Goal: Task Accomplishment & Management: Complete application form

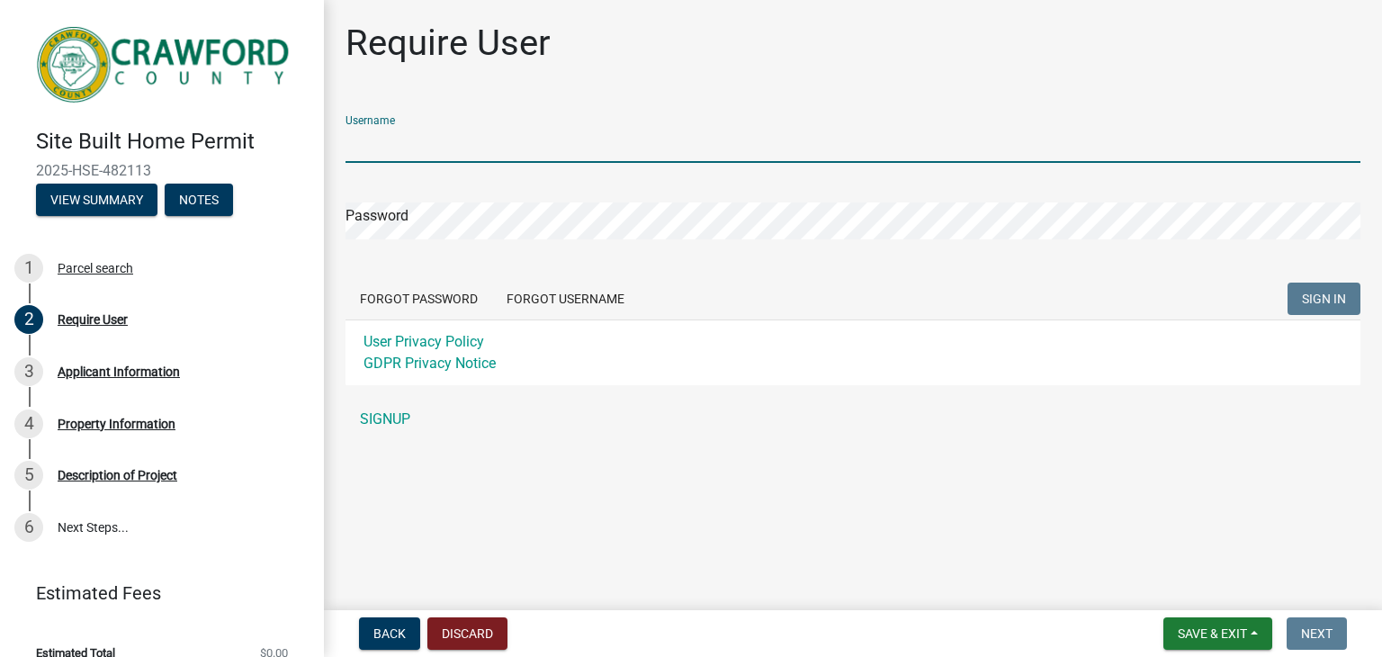
click at [433, 145] on input "Username" at bounding box center [853, 144] width 1015 height 37
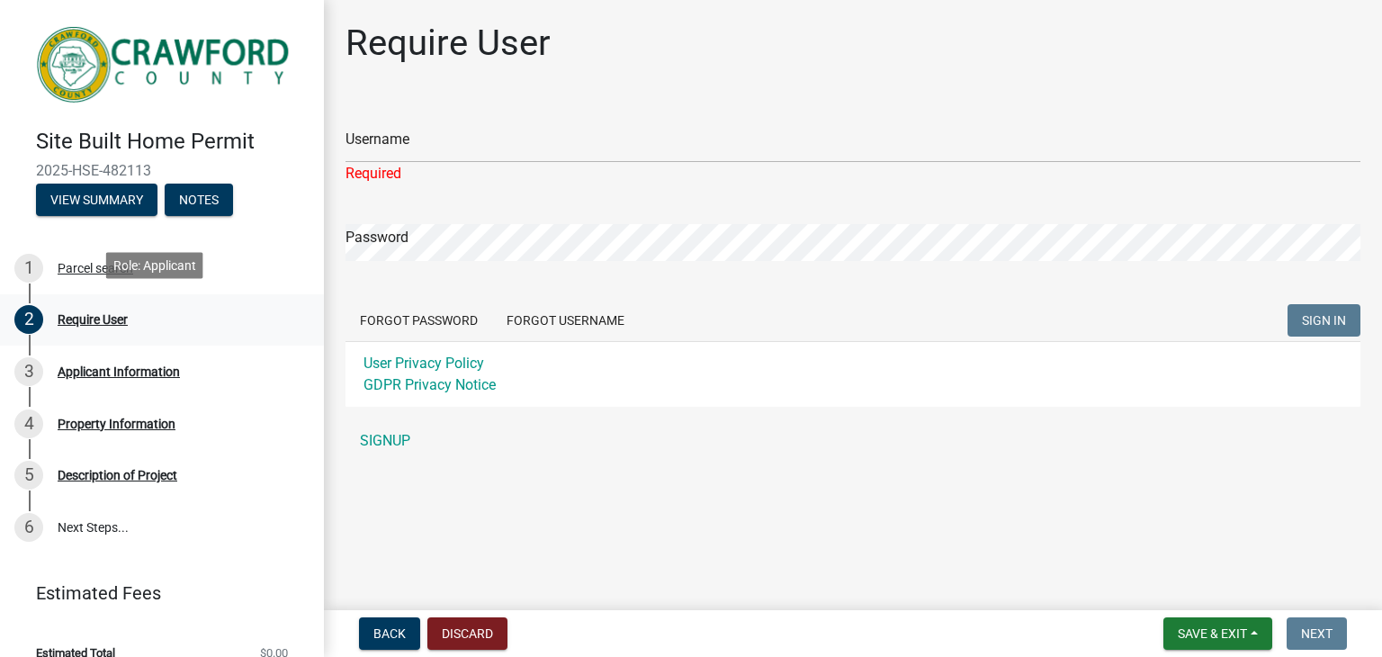
click at [108, 318] on div "Require User" at bounding box center [93, 319] width 70 height 13
click at [403, 443] on link "SIGNUP" at bounding box center [853, 441] width 1015 height 36
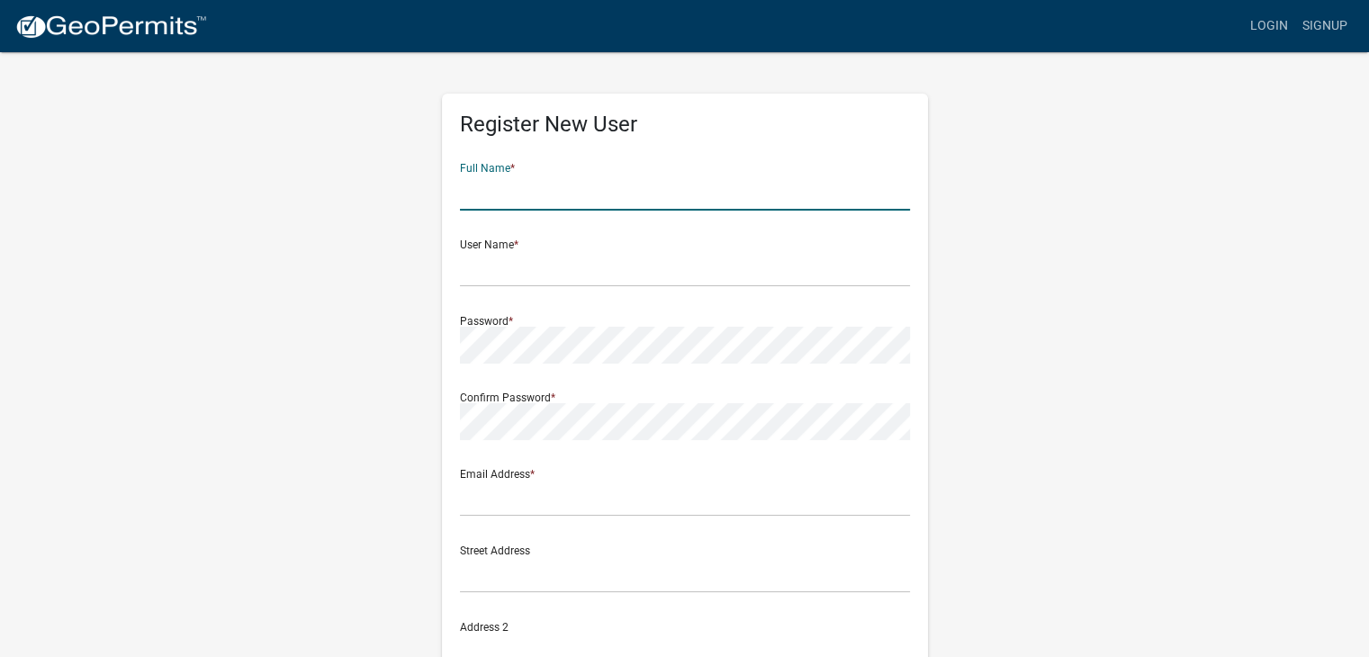
click at [590, 191] on input "text" at bounding box center [685, 192] width 450 height 37
type input "[PERSON_NAME]"
type input "[STREET_ADDRESS]"
type input "[PERSON_NAME]"
type input "[US_STATE]"
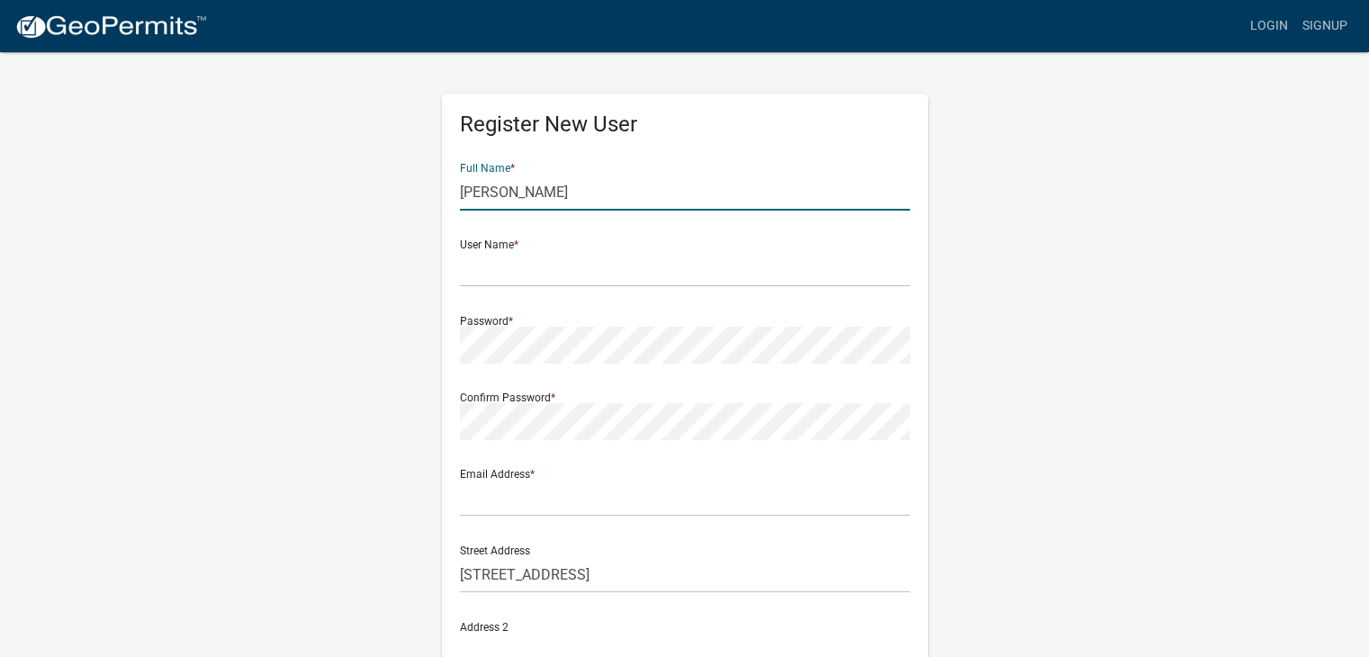
type input "31008"
type input "4783190257"
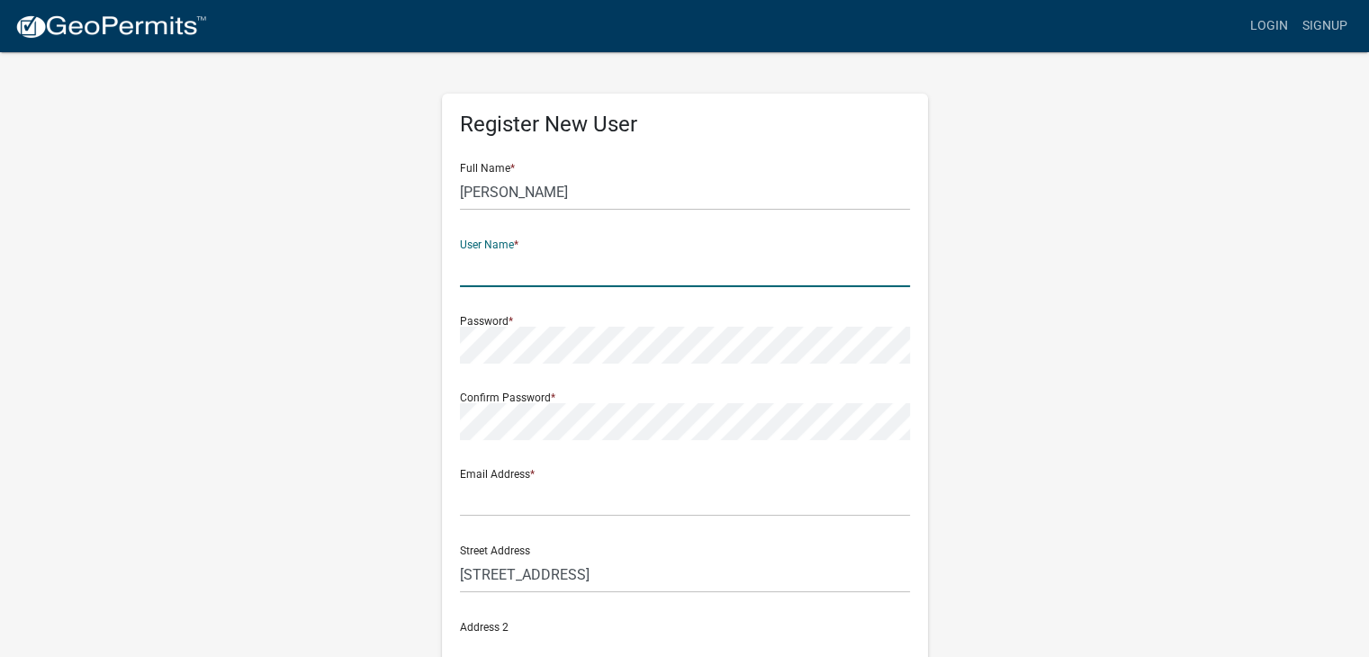
click at [589, 267] on input "text" at bounding box center [685, 268] width 450 height 37
type input "c"
type input "C0ryR0gers"
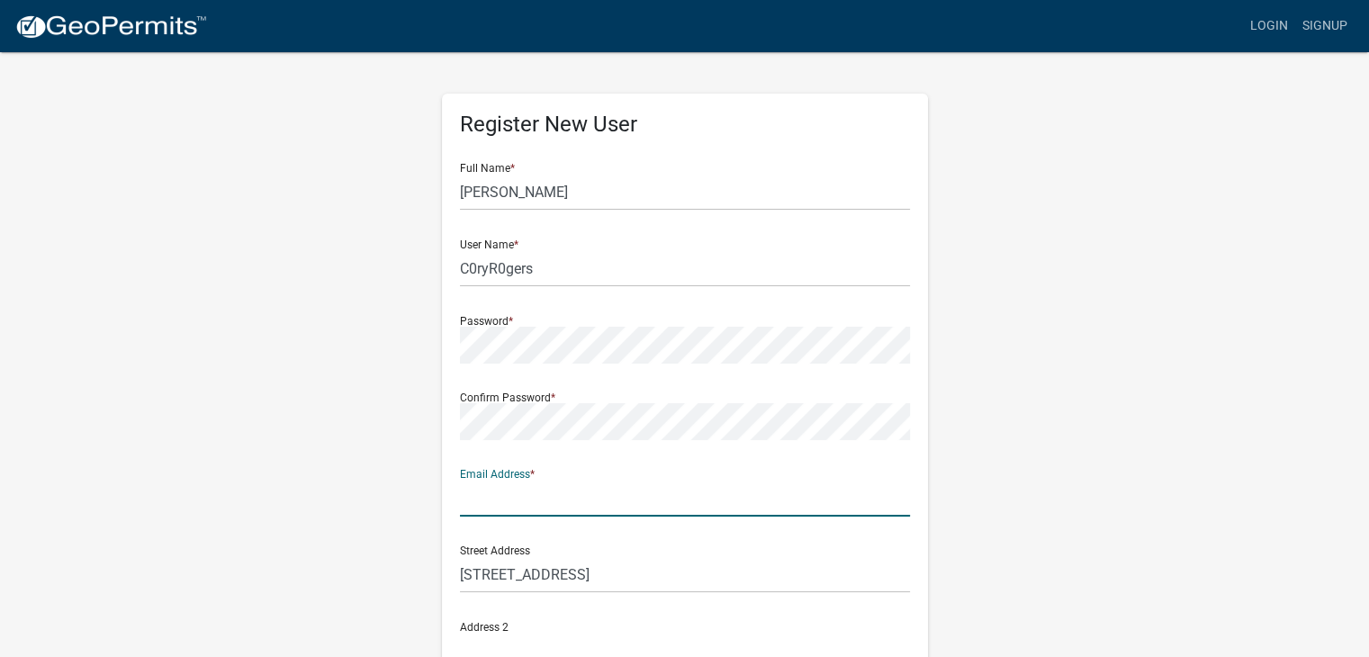
click at [479, 499] on input "text" at bounding box center [685, 498] width 450 height 37
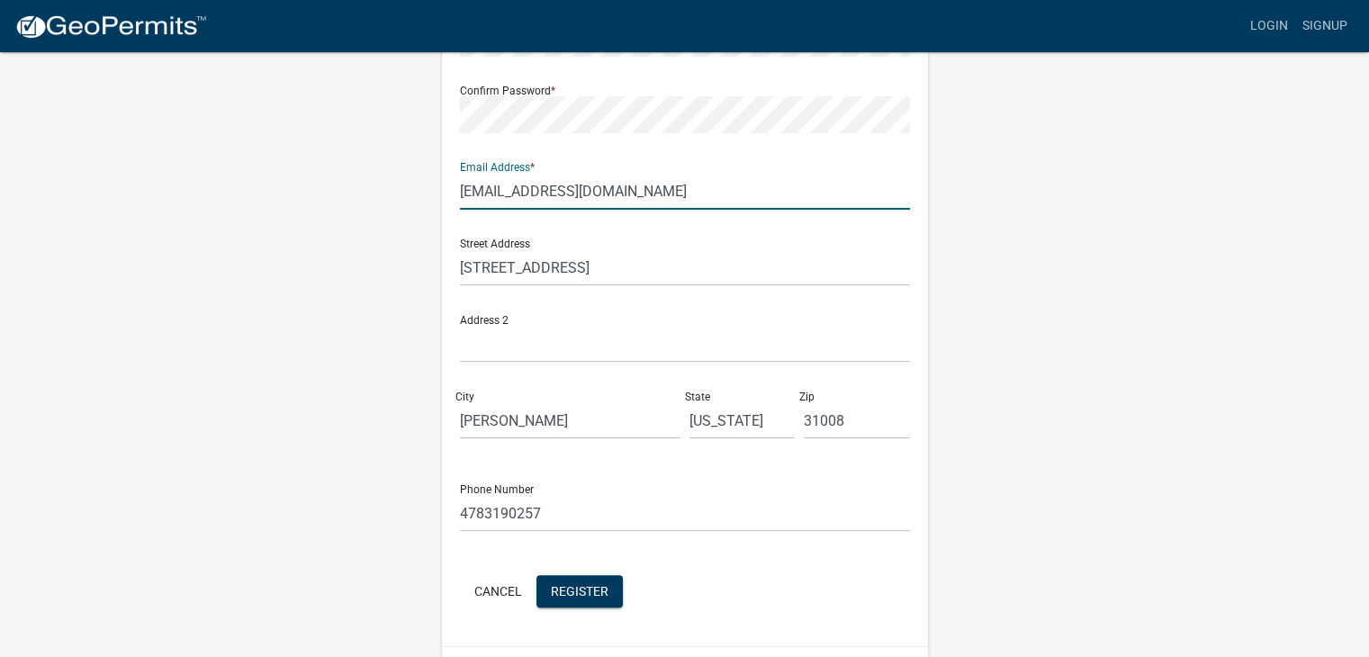
scroll to position [356, 0]
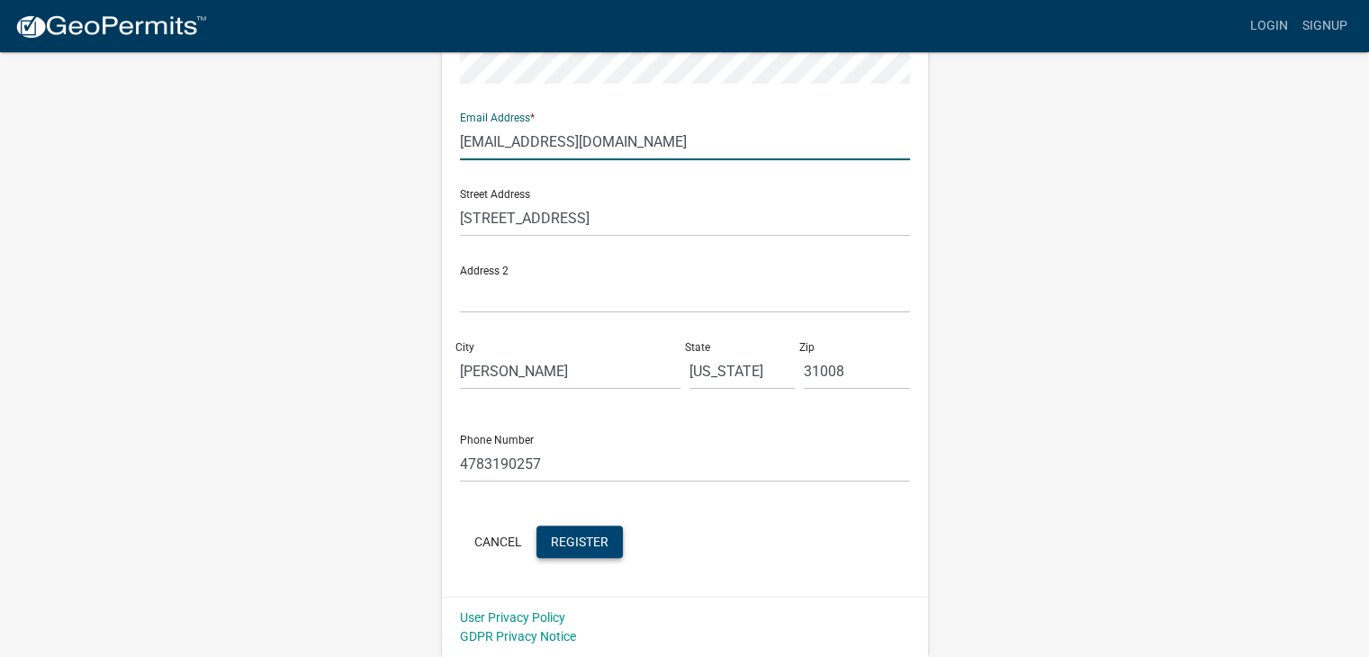
type input "[EMAIL_ADDRESS][DOMAIN_NAME]"
click at [577, 535] on span "Register" at bounding box center [580, 541] width 58 height 14
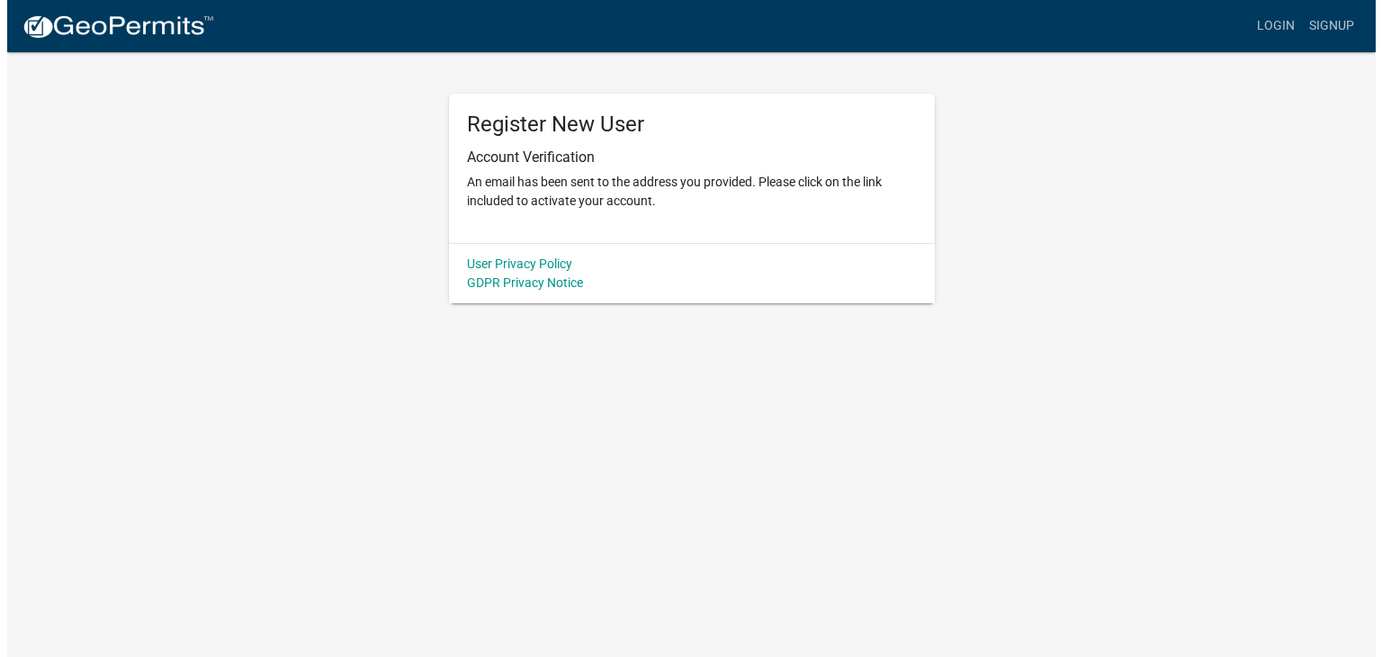
scroll to position [0, 0]
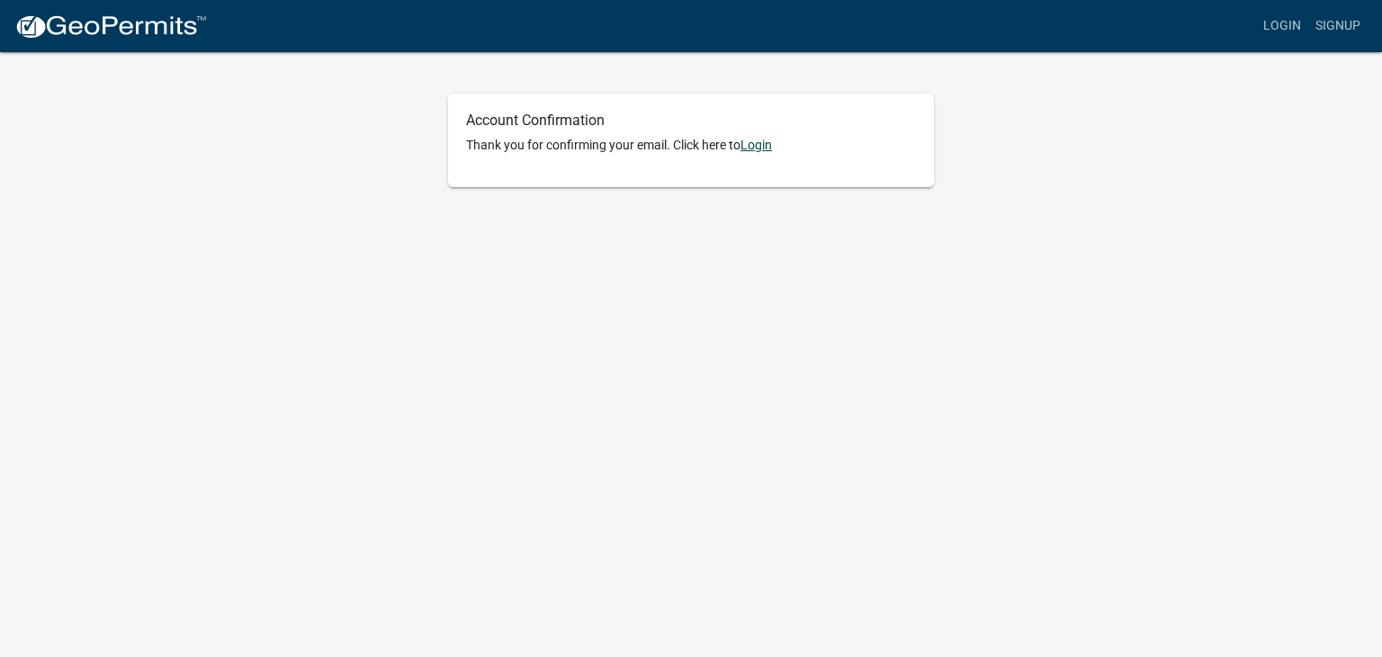
click at [763, 151] on link "Login" at bounding box center [756, 145] width 31 height 14
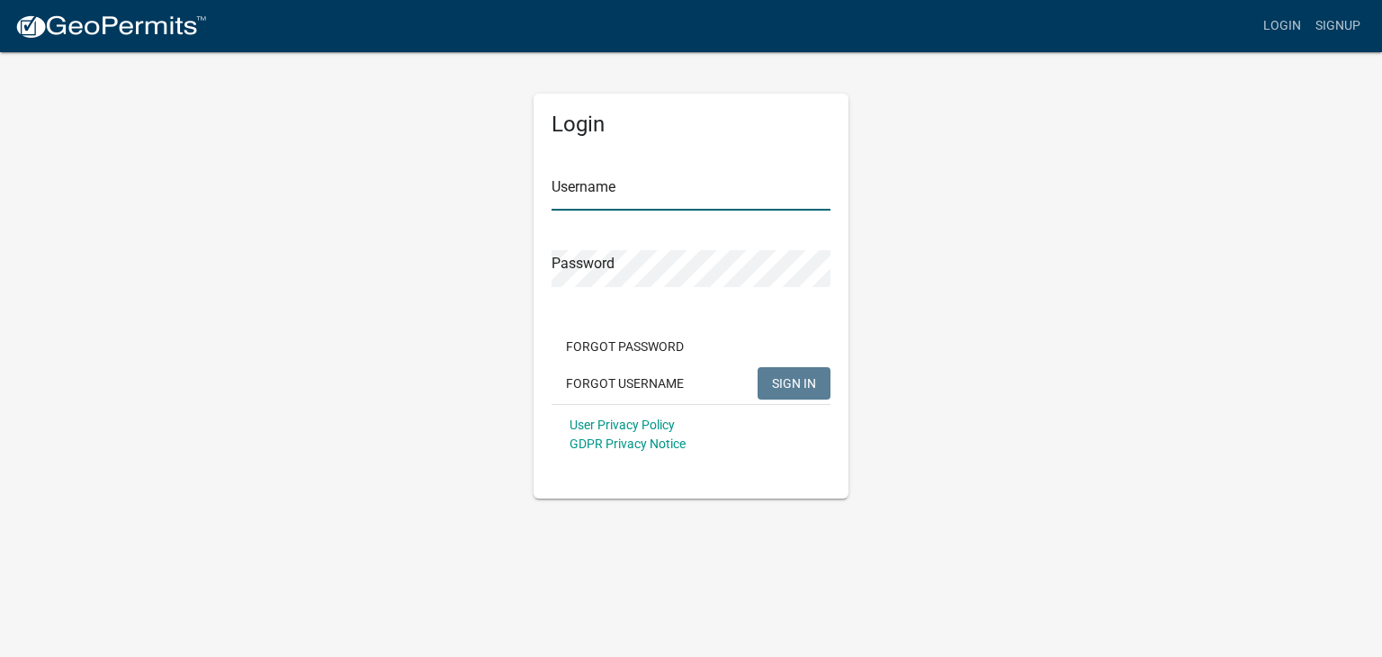
type input "C0ryR0gers"
click at [803, 389] on span "SIGN IN" at bounding box center [794, 382] width 44 height 14
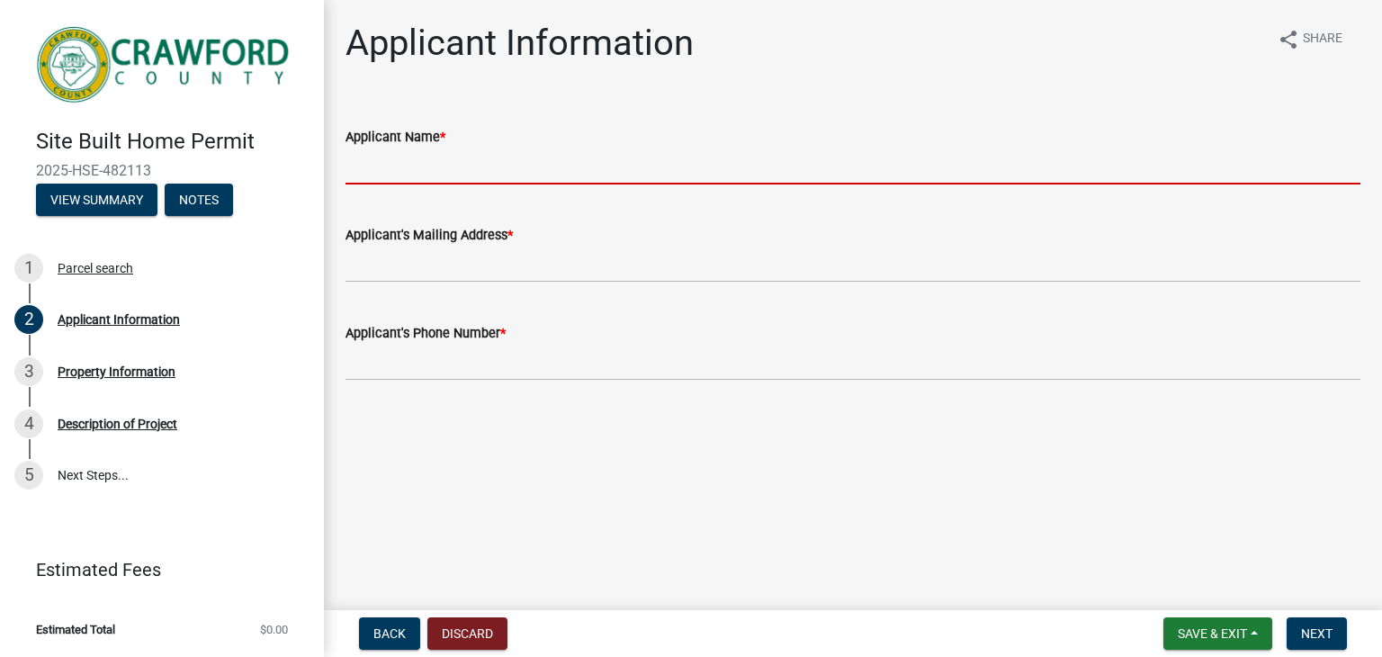
click at [468, 176] on input "Applicant Name *" at bounding box center [853, 166] width 1015 height 37
type input "[PERSON_NAME]"
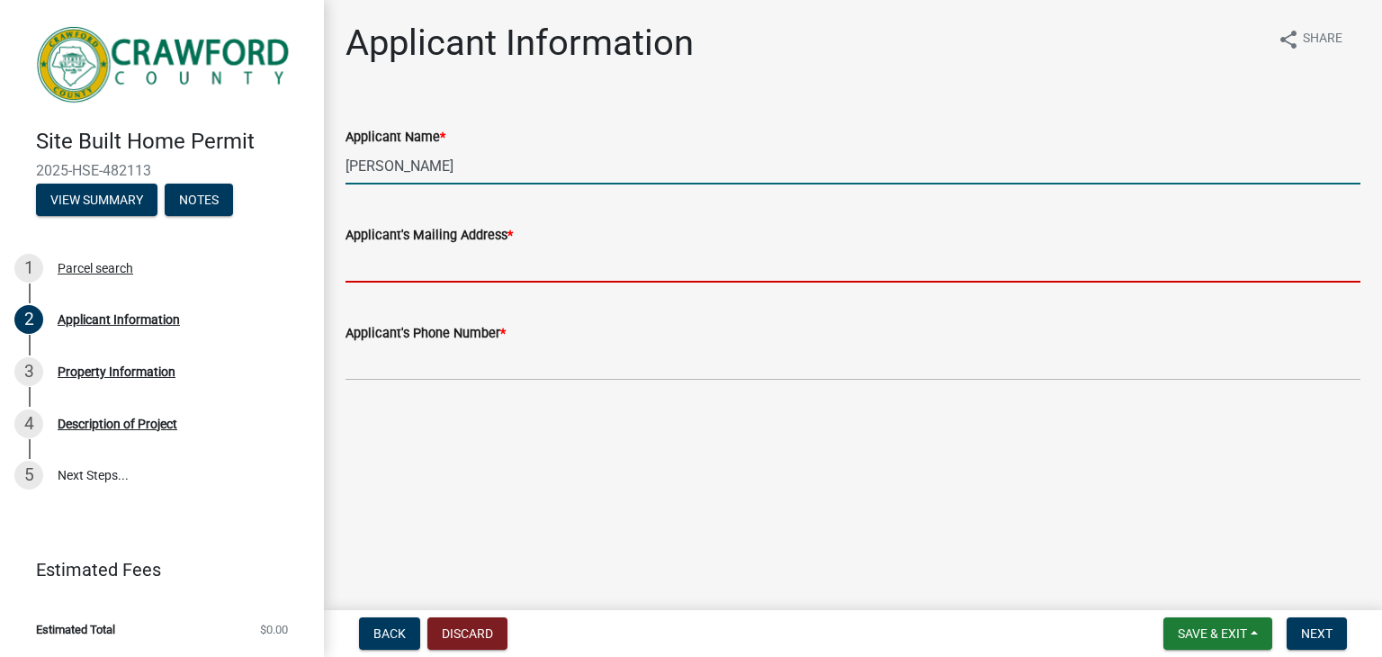
type input "1661 Mule Creek RdByron, Georgia 31008"
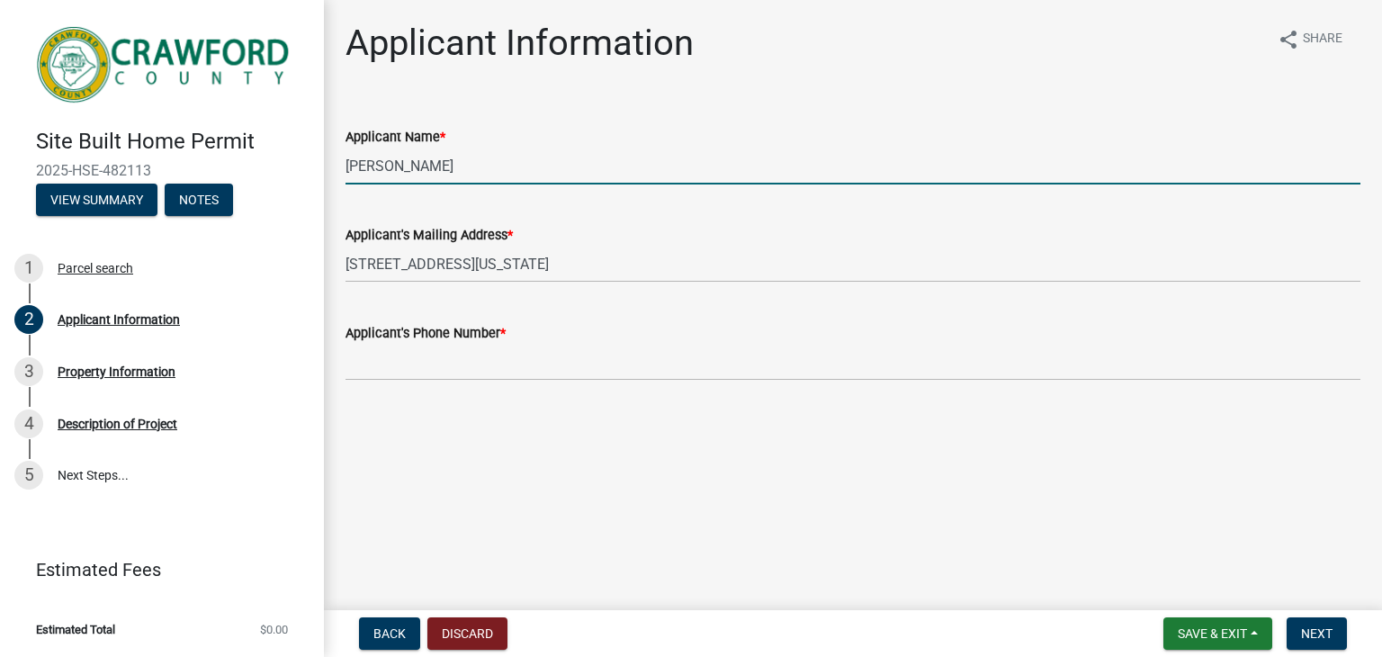
type input "4783190257"
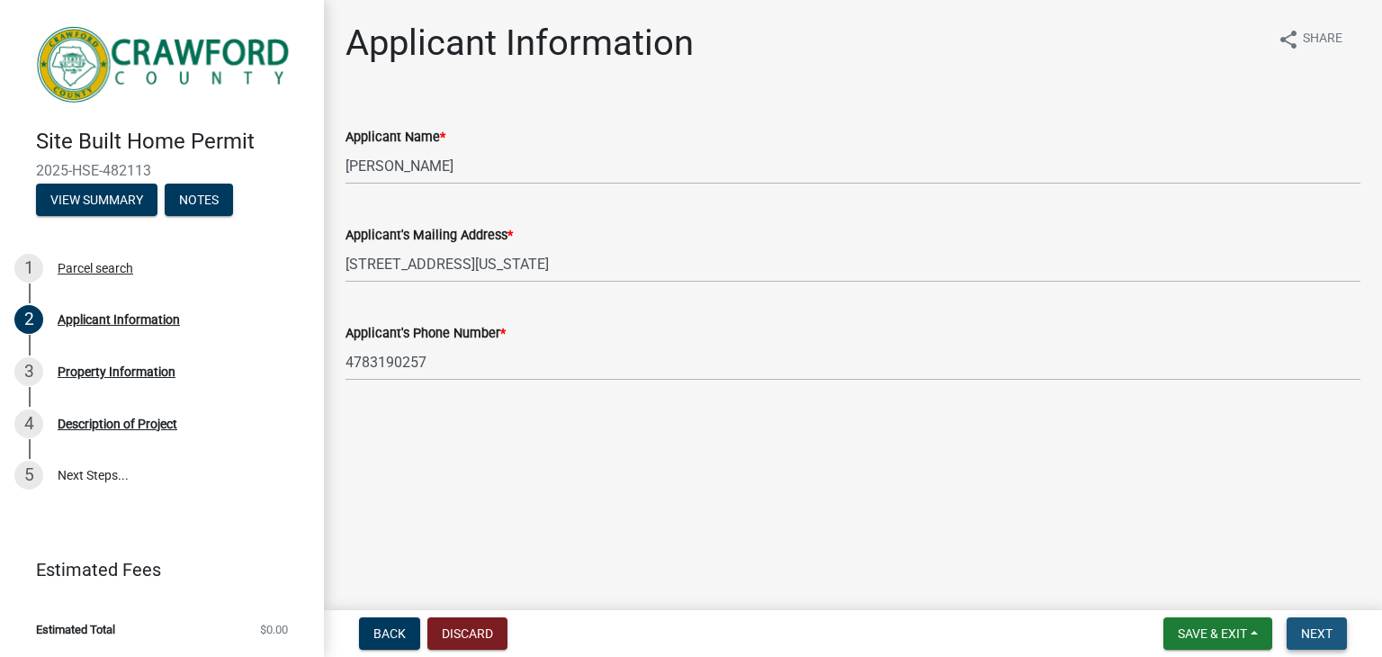
click at [1295, 628] on button "Next" at bounding box center [1317, 633] width 60 height 32
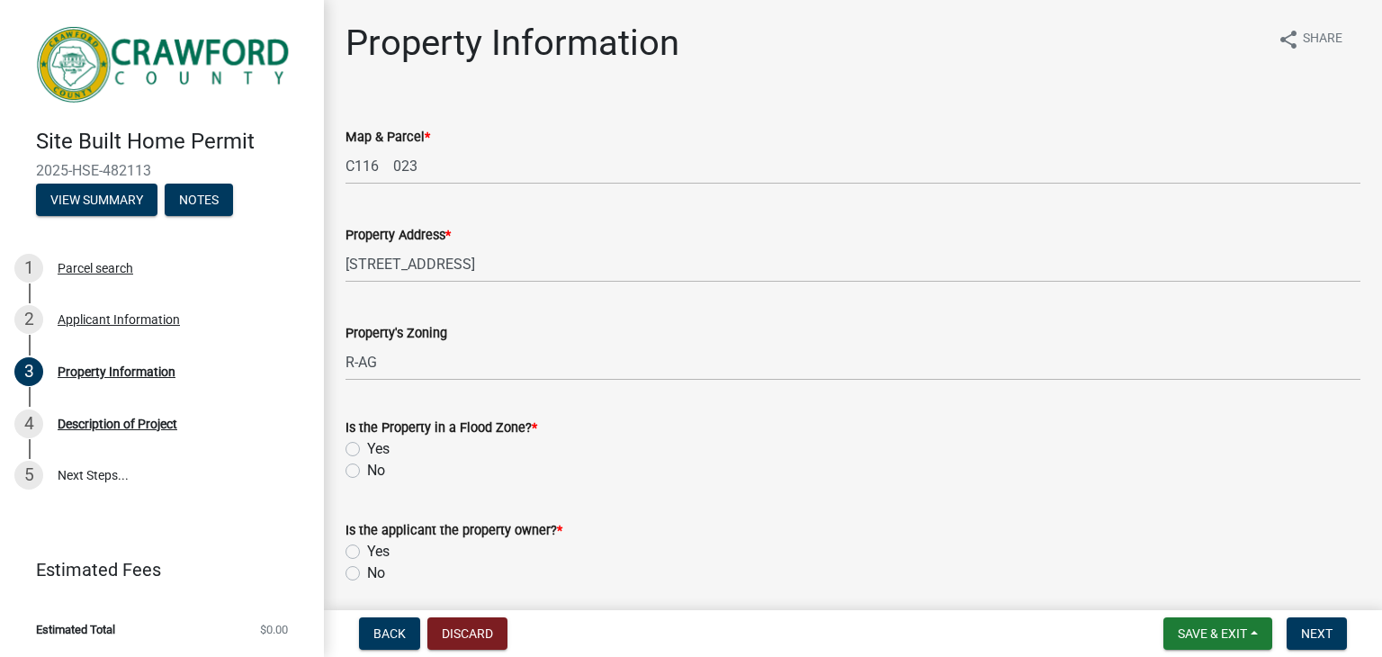
click at [367, 466] on label "No" at bounding box center [376, 471] width 18 height 22
click at [367, 466] on input "No" at bounding box center [373, 466] width 12 height 12
radio input "true"
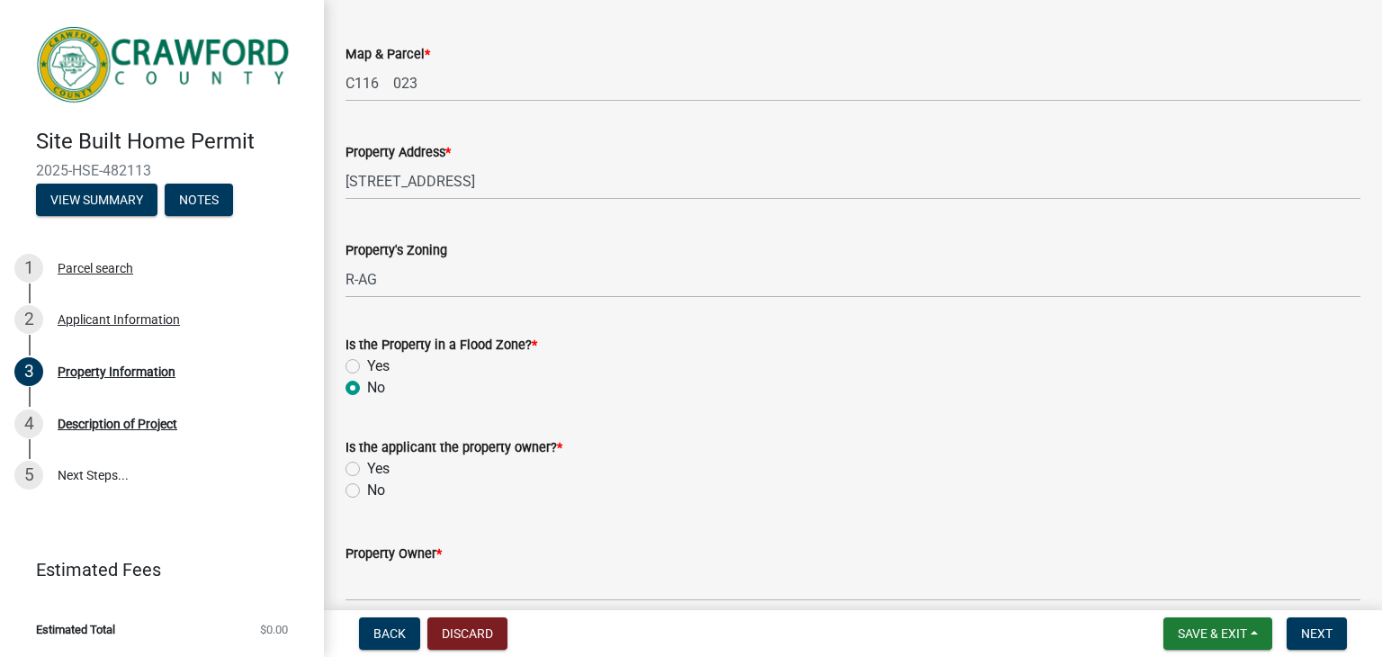
scroll to position [90, 0]
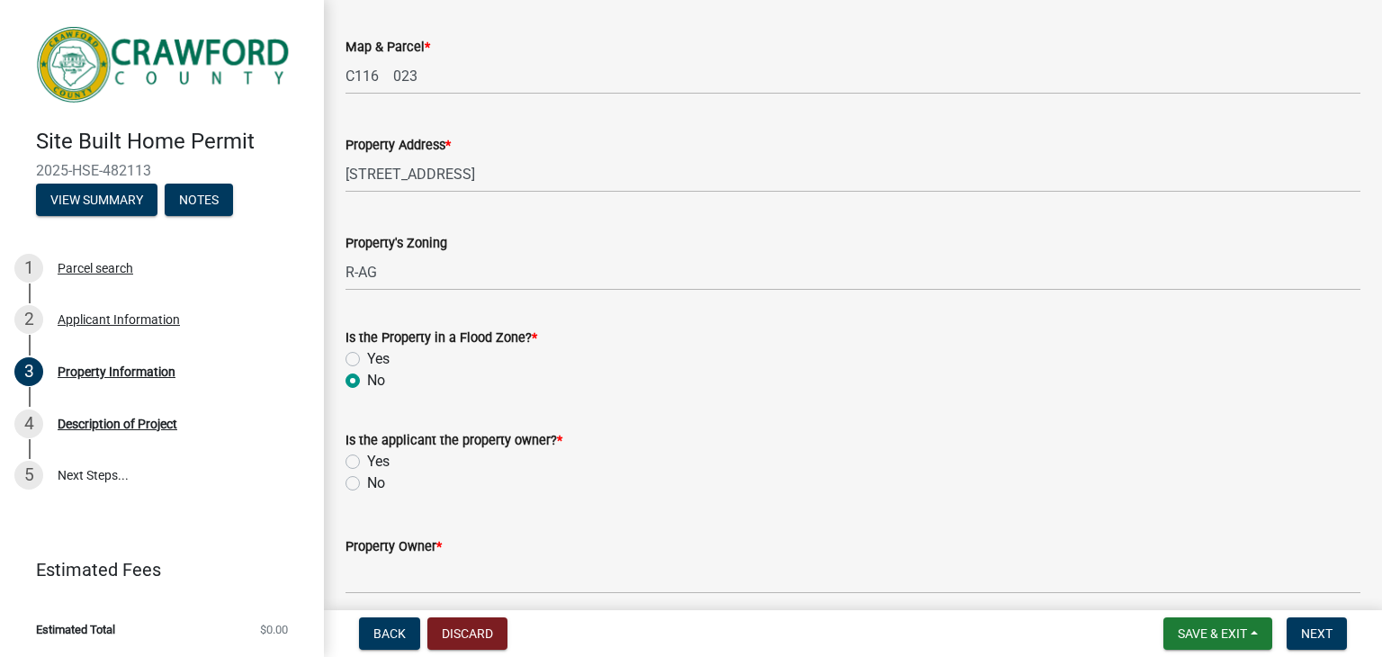
click at [367, 465] on label "Yes" at bounding box center [378, 462] width 22 height 22
click at [367, 463] on input "Yes" at bounding box center [373, 457] width 12 height 12
radio input "true"
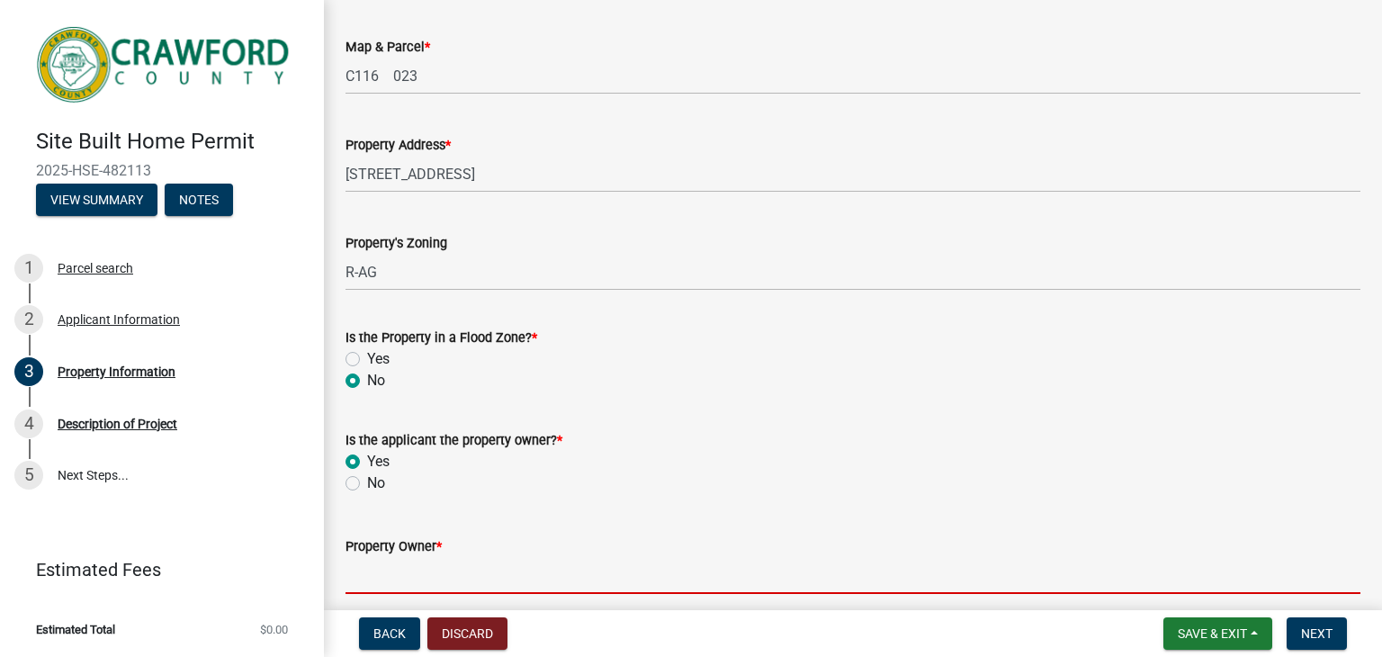
click at [398, 583] on input "Property Owner *" at bounding box center [853, 575] width 1015 height 37
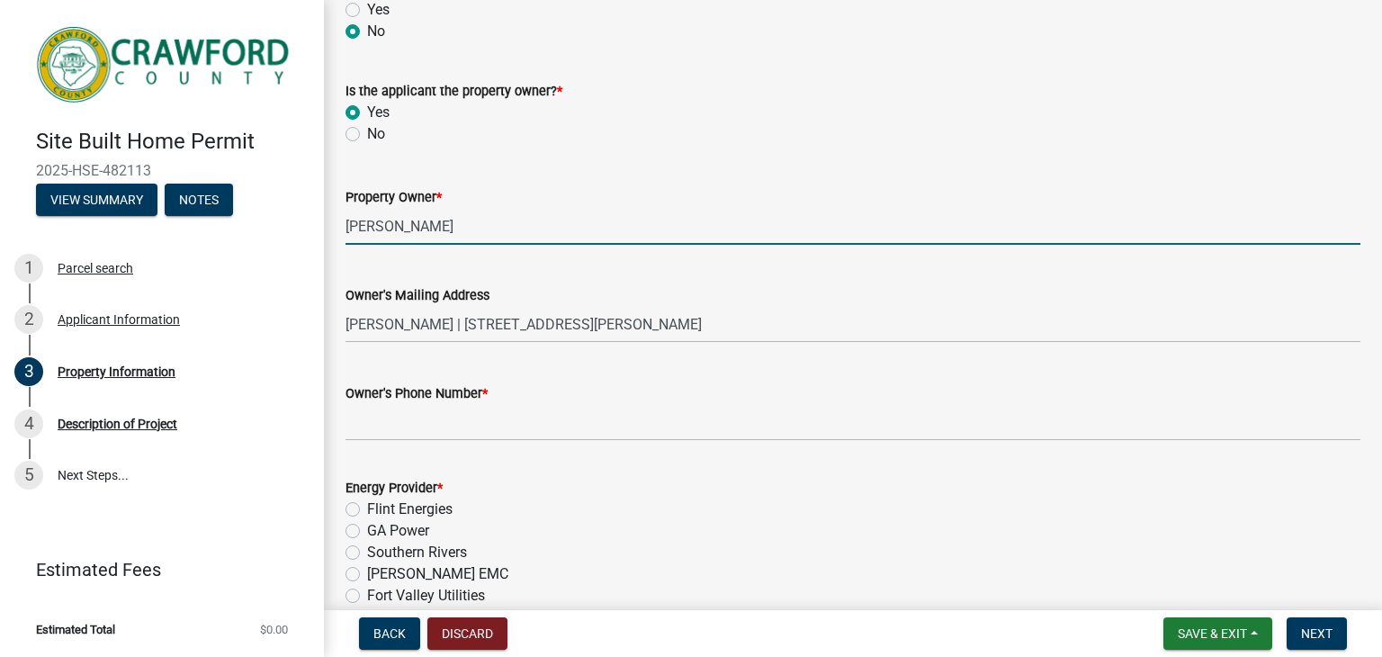
scroll to position [450, 0]
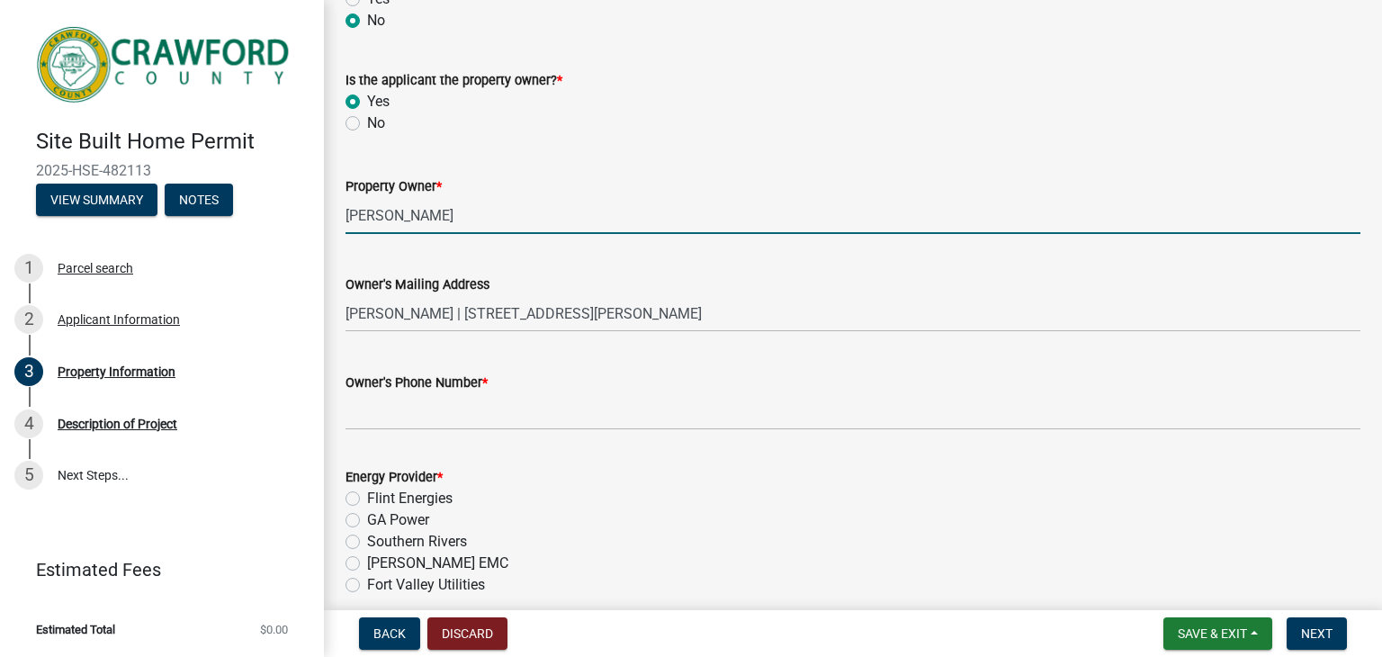
type input "[PERSON_NAME]"
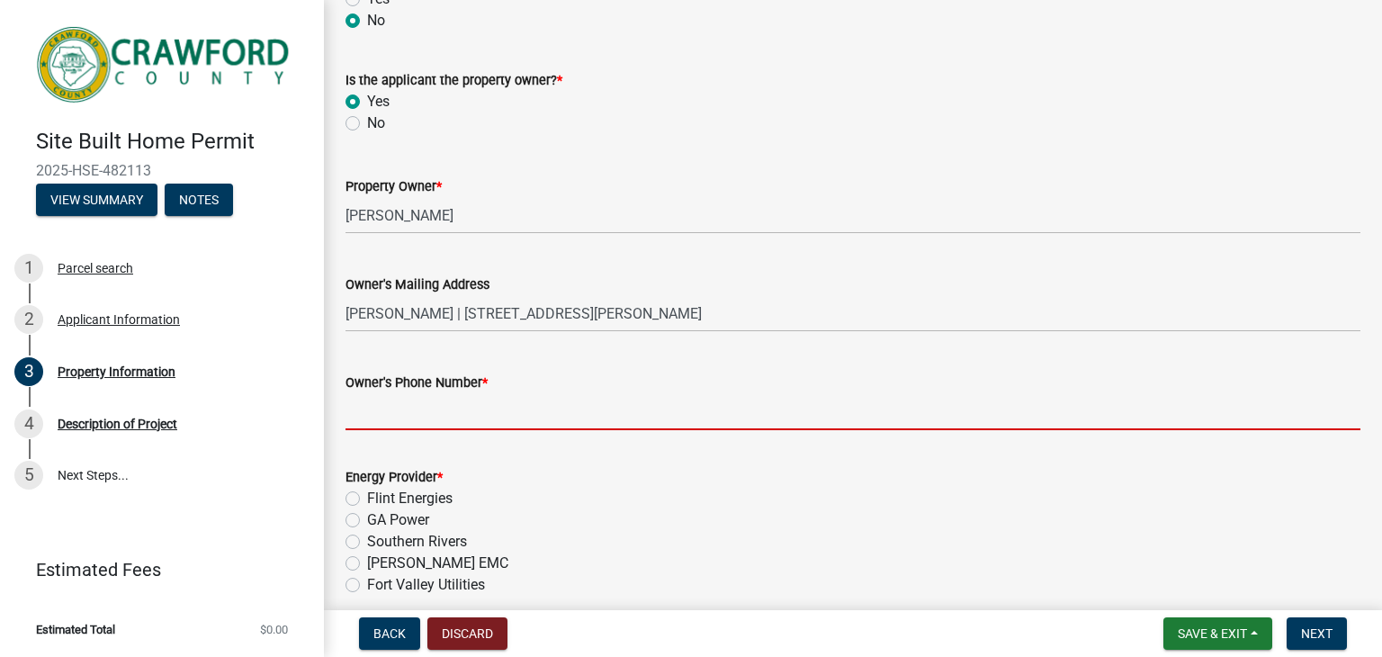
click at [492, 415] on input "Owner's Phone Number *" at bounding box center [853, 411] width 1015 height 37
type input "4783190257"
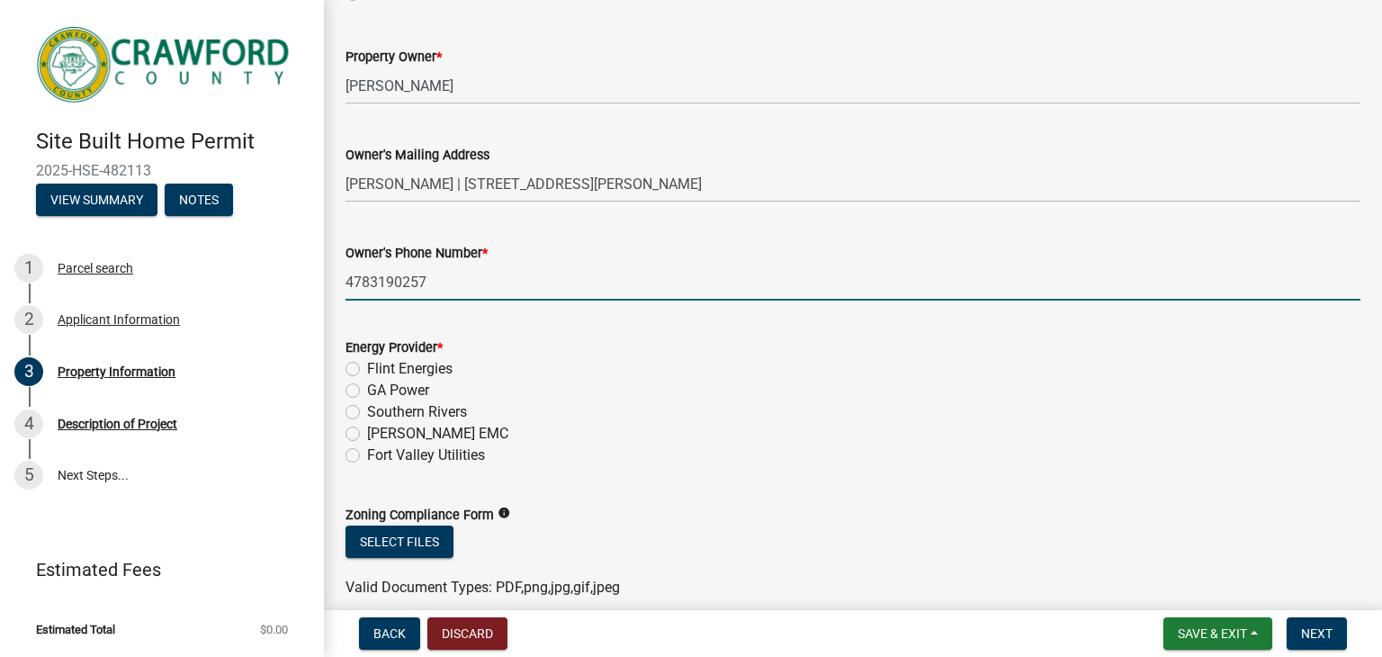
scroll to position [630, 0]
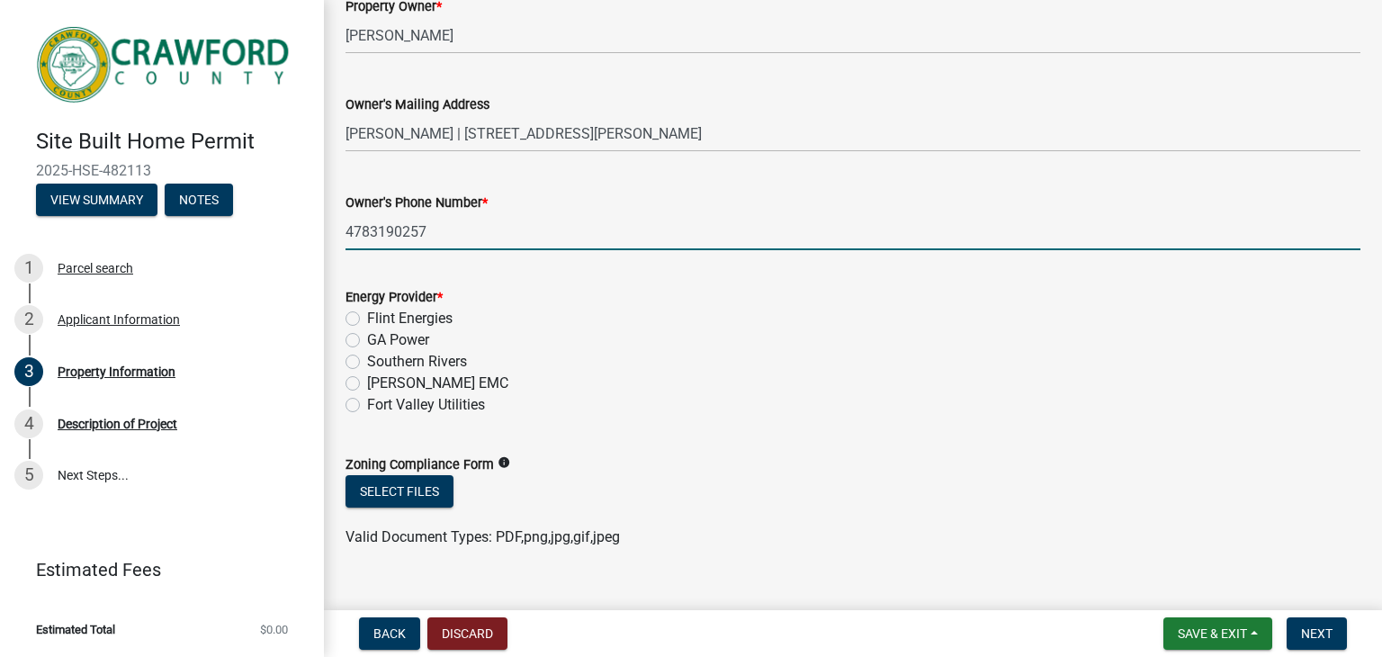
click at [367, 315] on label "Flint Energies" at bounding box center [409, 319] width 85 height 22
click at [367, 315] on input "Flint Energies" at bounding box center [373, 314] width 12 height 12
radio input "true"
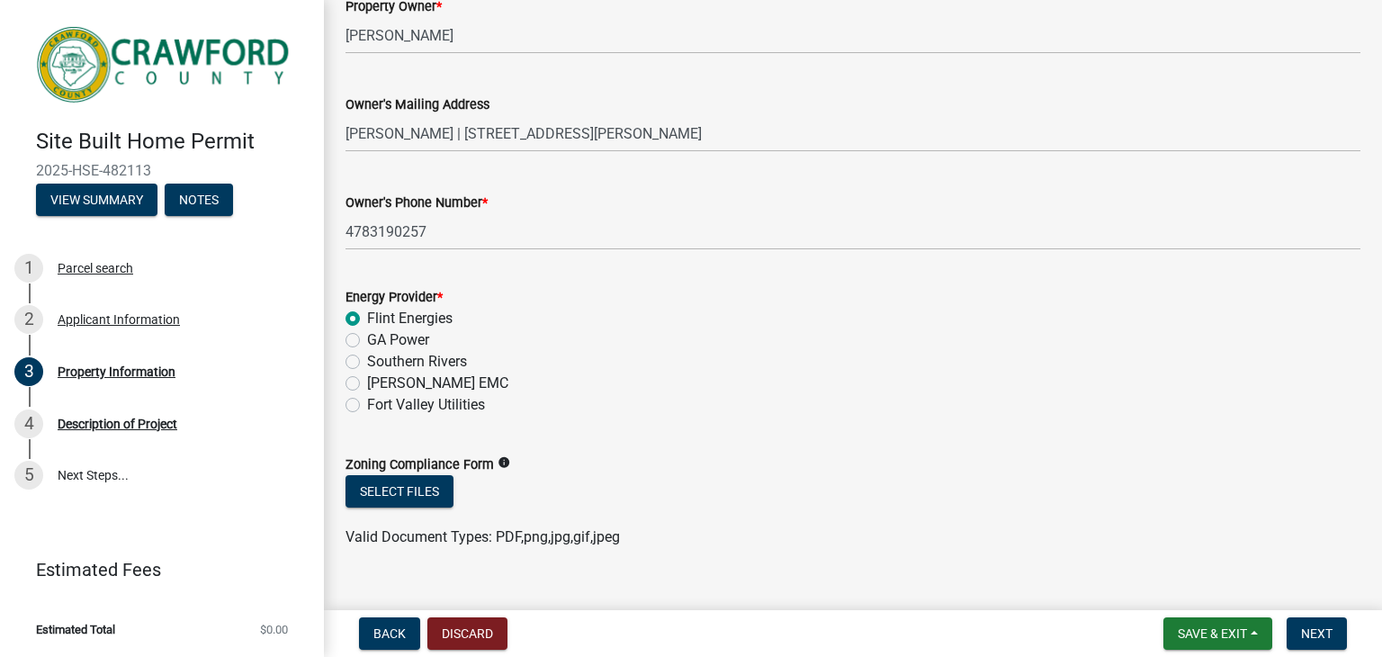
click at [367, 361] on label "Southern Rivers" at bounding box center [417, 362] width 100 height 22
click at [367, 361] on input "Southern Rivers" at bounding box center [373, 357] width 12 height 12
radio input "true"
click at [428, 495] on button "Select files" at bounding box center [400, 491] width 108 height 32
click at [498, 463] on icon "info" at bounding box center [504, 462] width 13 height 13
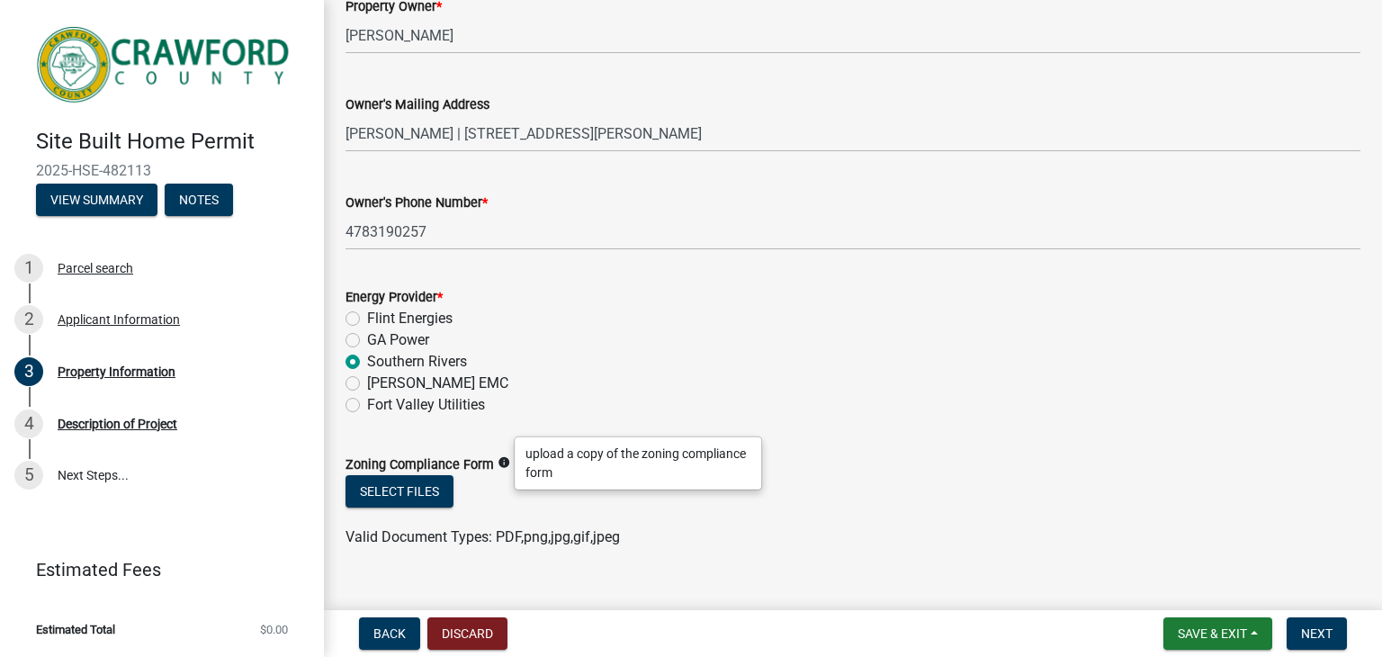
click at [681, 396] on div "Fort Valley Utilities" at bounding box center [853, 405] width 1015 height 22
click at [141, 372] on div "Property Information" at bounding box center [117, 371] width 118 height 13
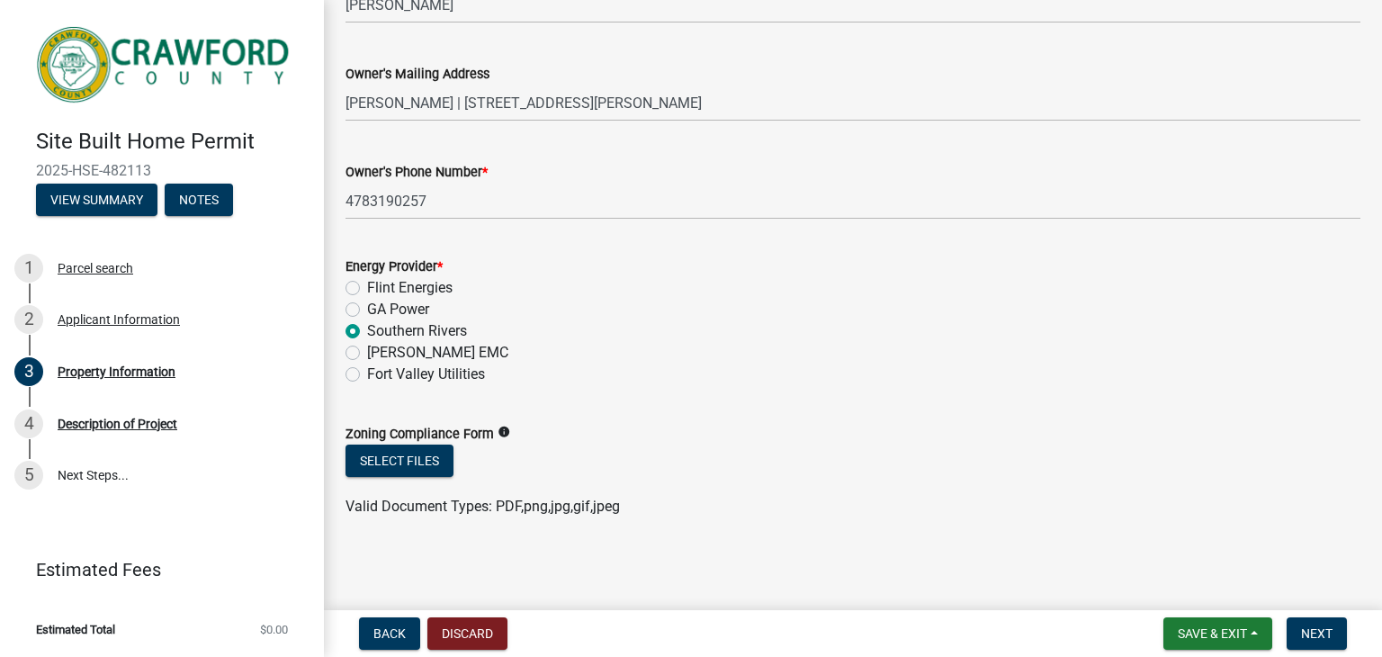
scroll to position [661, 0]
click at [1231, 634] on span "Save & Exit" at bounding box center [1212, 633] width 69 height 14
click at [1171, 546] on button "Save" at bounding box center [1200, 543] width 144 height 43
click at [1328, 628] on span "Next" at bounding box center [1316, 633] width 31 height 14
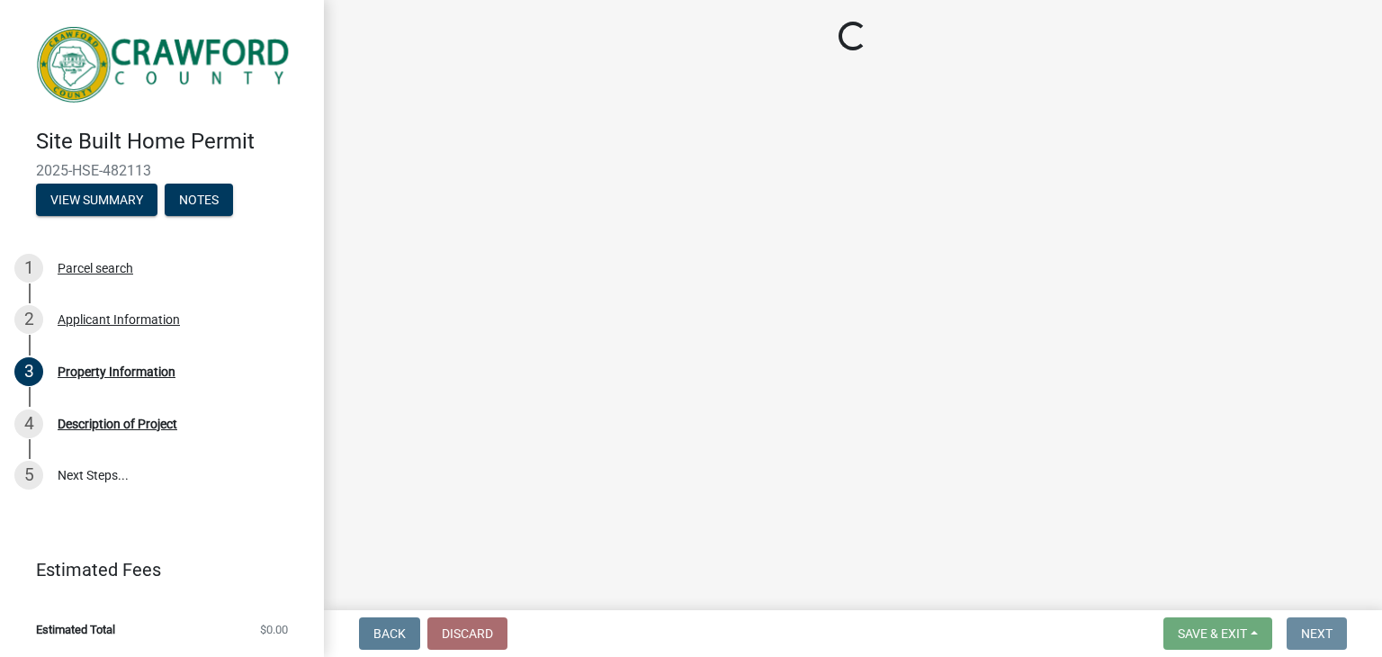
scroll to position [0, 0]
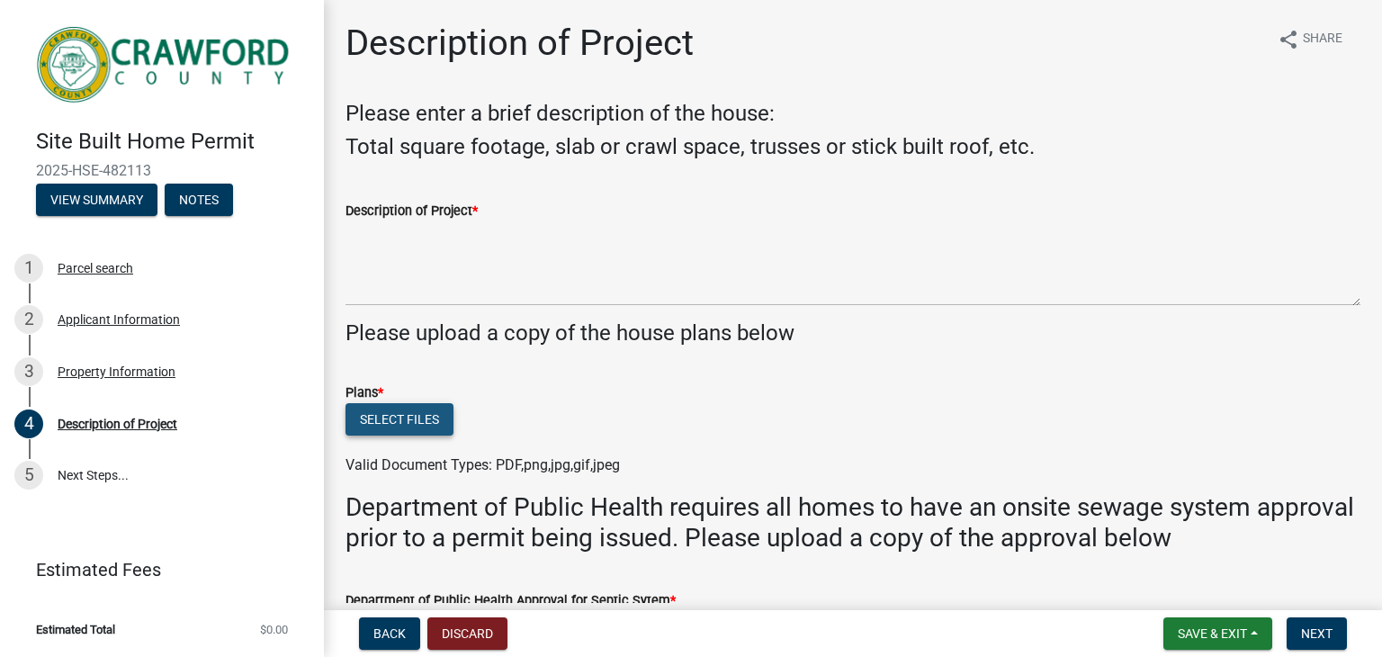
click at [430, 417] on button "Select files" at bounding box center [400, 419] width 108 height 32
click at [421, 420] on button "Select files" at bounding box center [400, 419] width 108 height 32
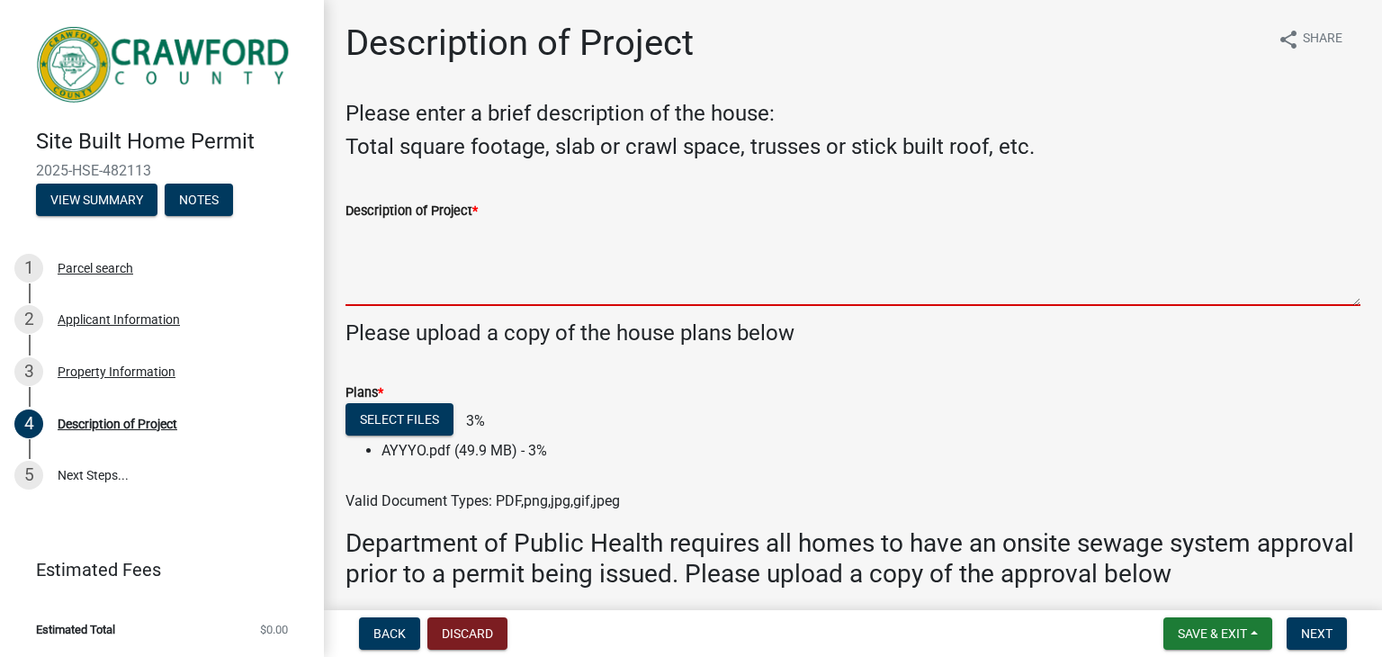
click at [427, 285] on textarea "Description of Project *" at bounding box center [853, 263] width 1015 height 85
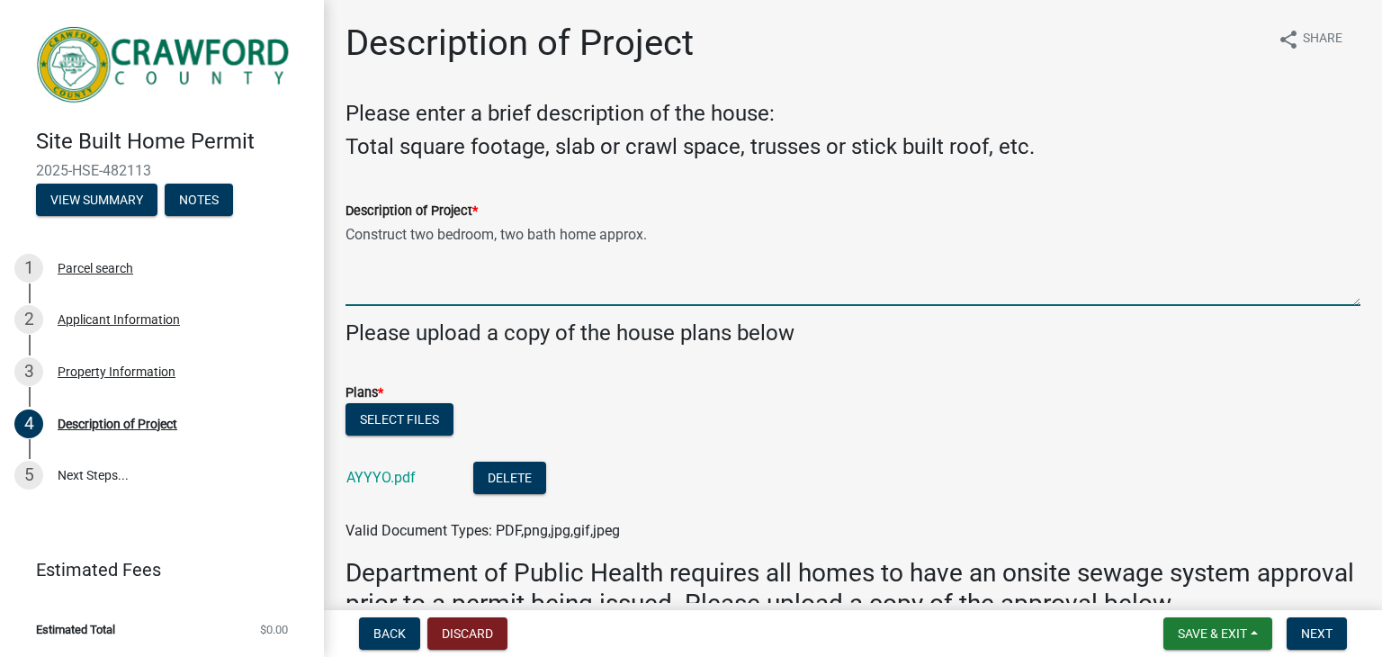
click at [677, 241] on textarea "Construct two bedroom, two bath home approx." at bounding box center [853, 263] width 1015 height 85
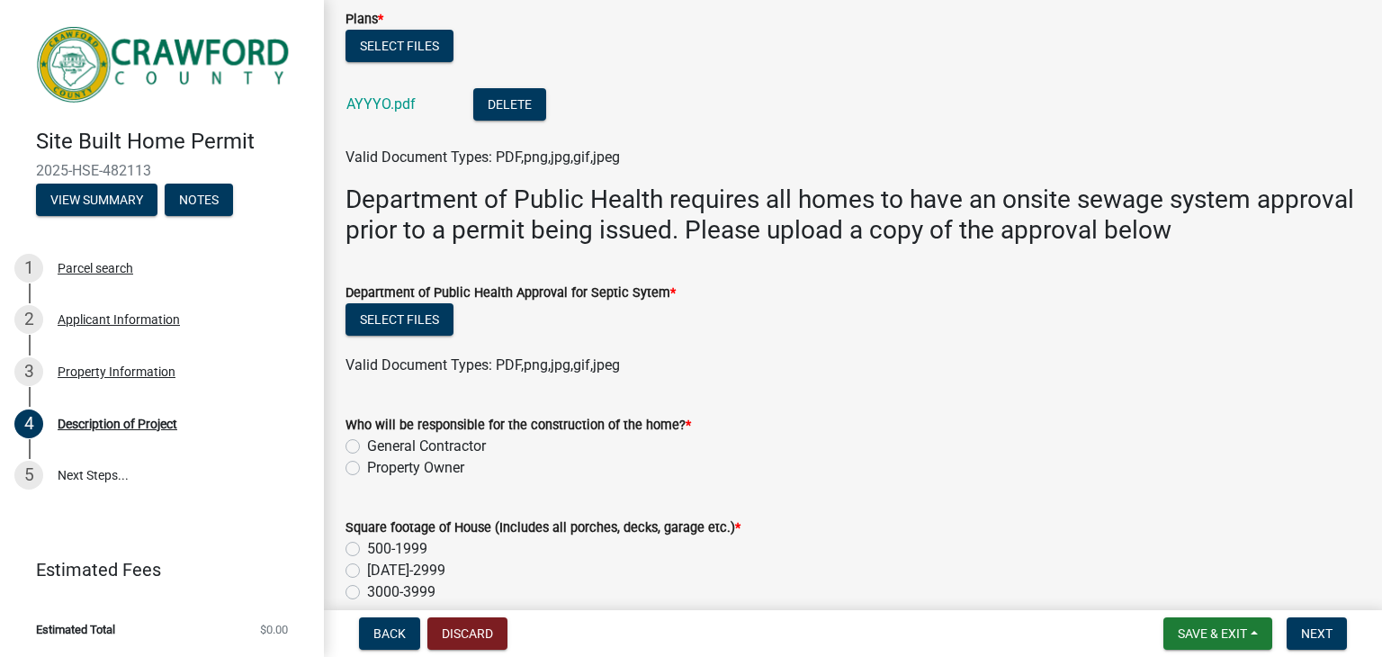
scroll to position [450, 0]
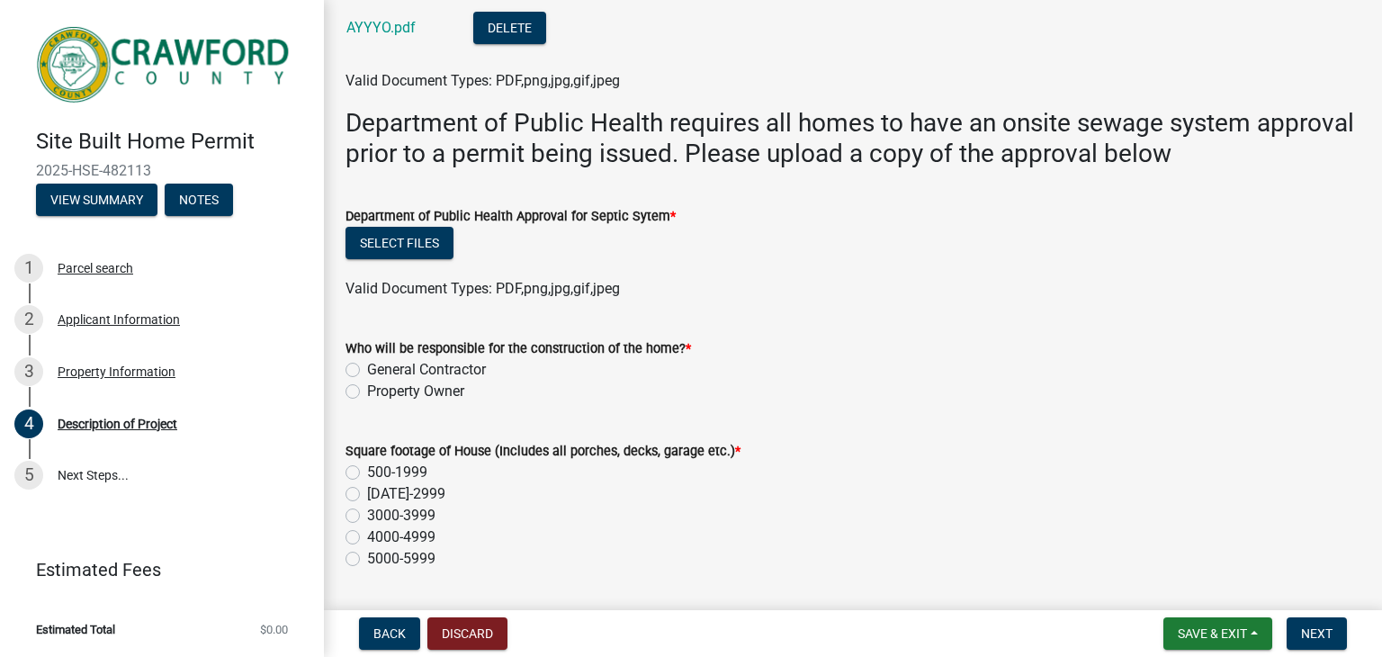
type textarea "Construct two bedroom, two bath home approx. 2,080 sq ft, on a slab, truss buil…"
click at [367, 388] on label "Property Owner" at bounding box center [415, 392] width 97 height 22
click at [367, 388] on input "Property Owner" at bounding box center [373, 387] width 12 height 12
radio input "true"
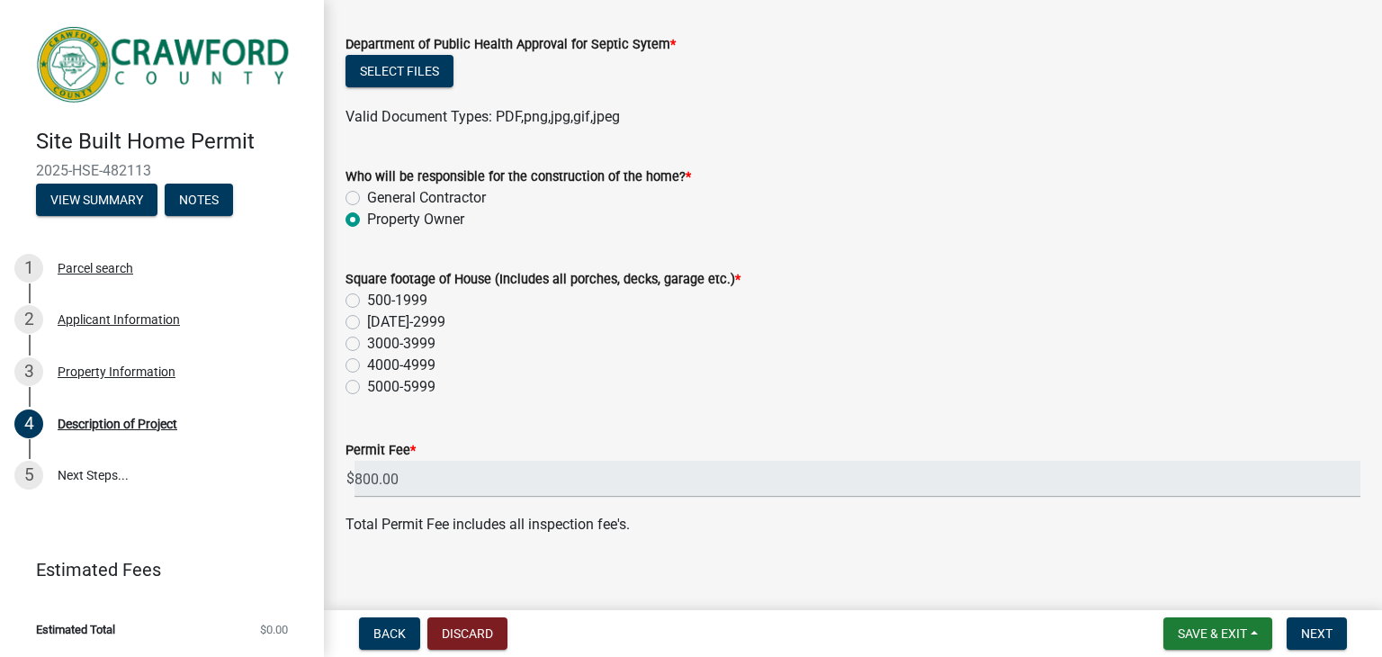
scroll to position [630, 0]
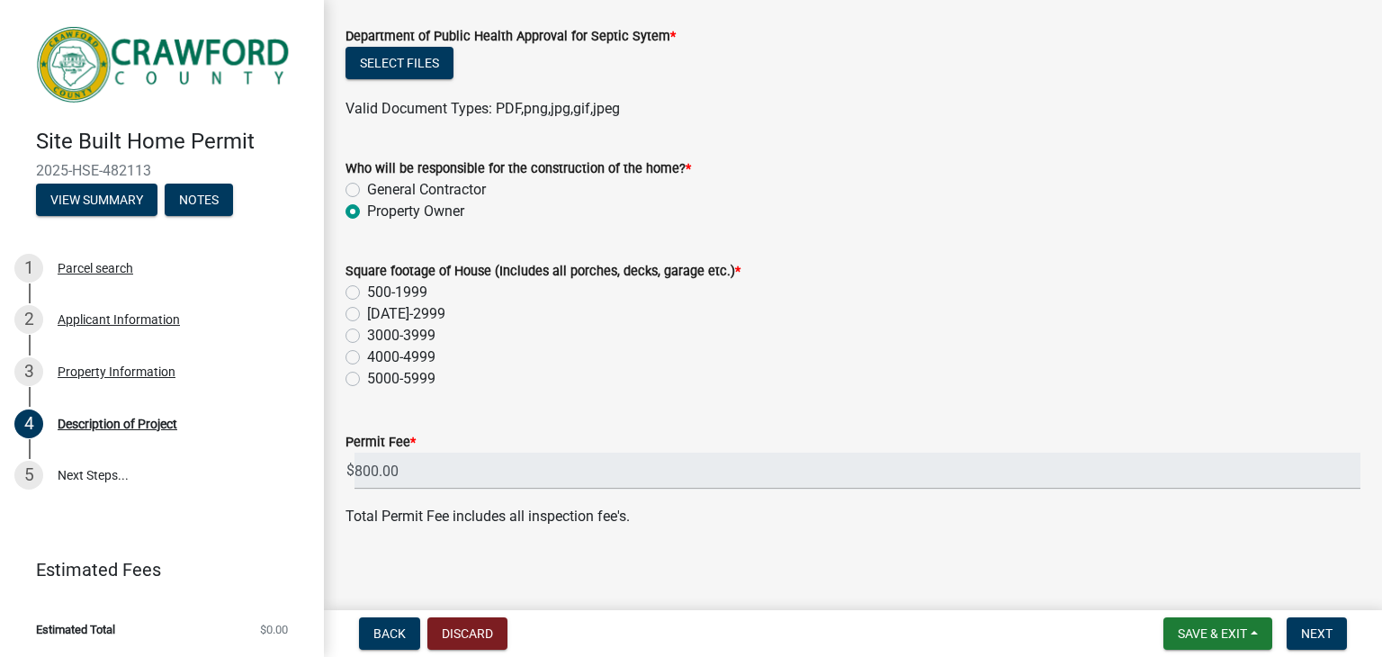
click at [367, 310] on label "2000-2999" at bounding box center [406, 314] width 78 height 22
click at [367, 310] on input "2000-2999" at bounding box center [373, 309] width 12 height 12
radio input "true"
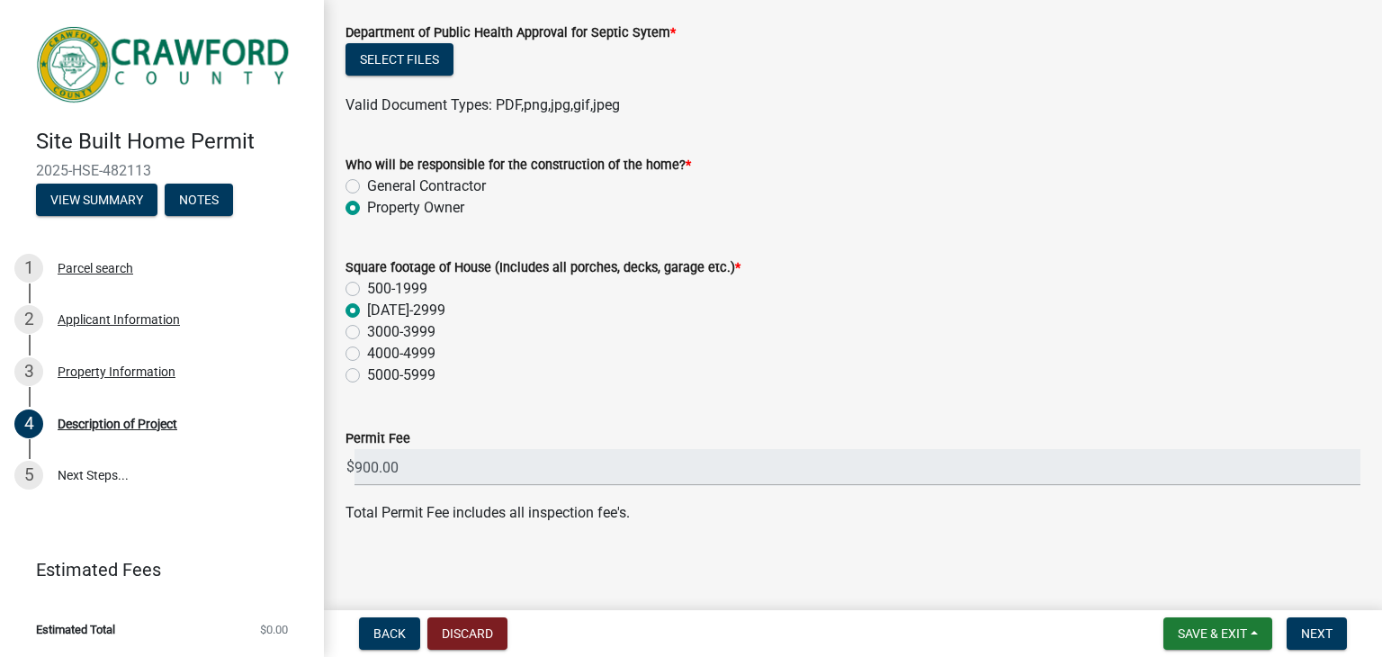
scroll to position [639, 0]
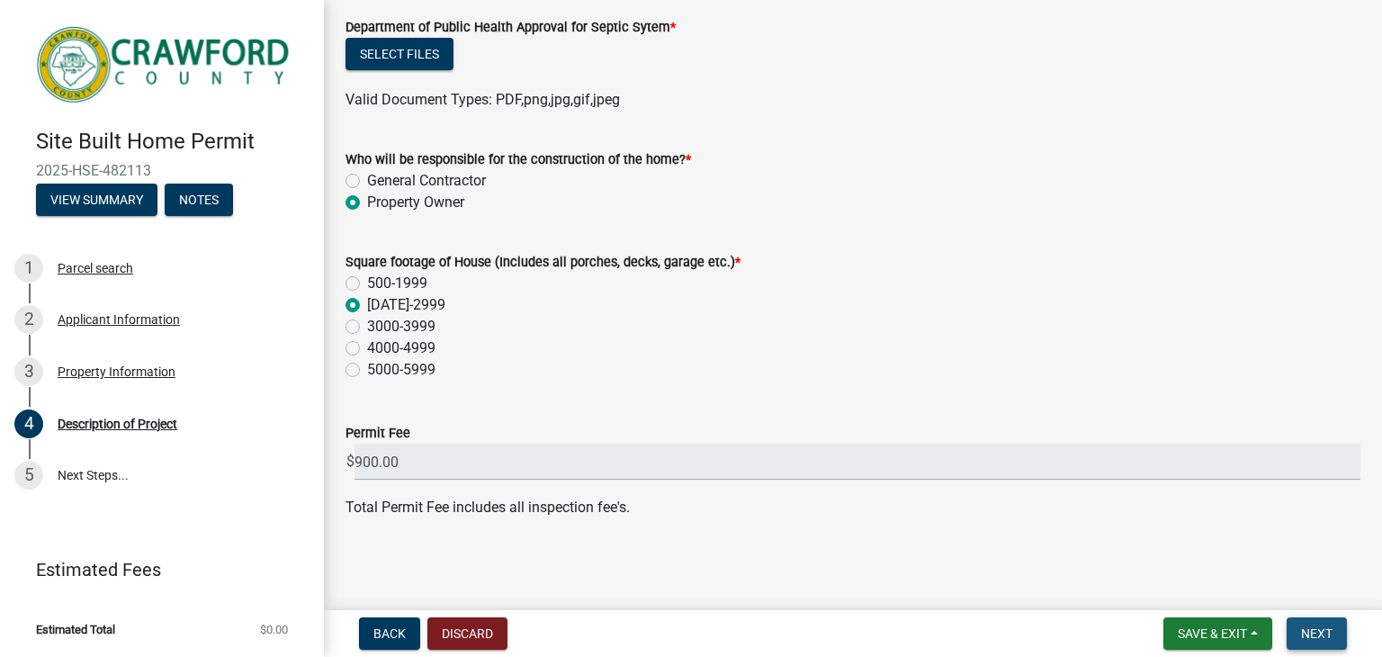
click at [1318, 631] on span "Next" at bounding box center [1316, 633] width 31 height 14
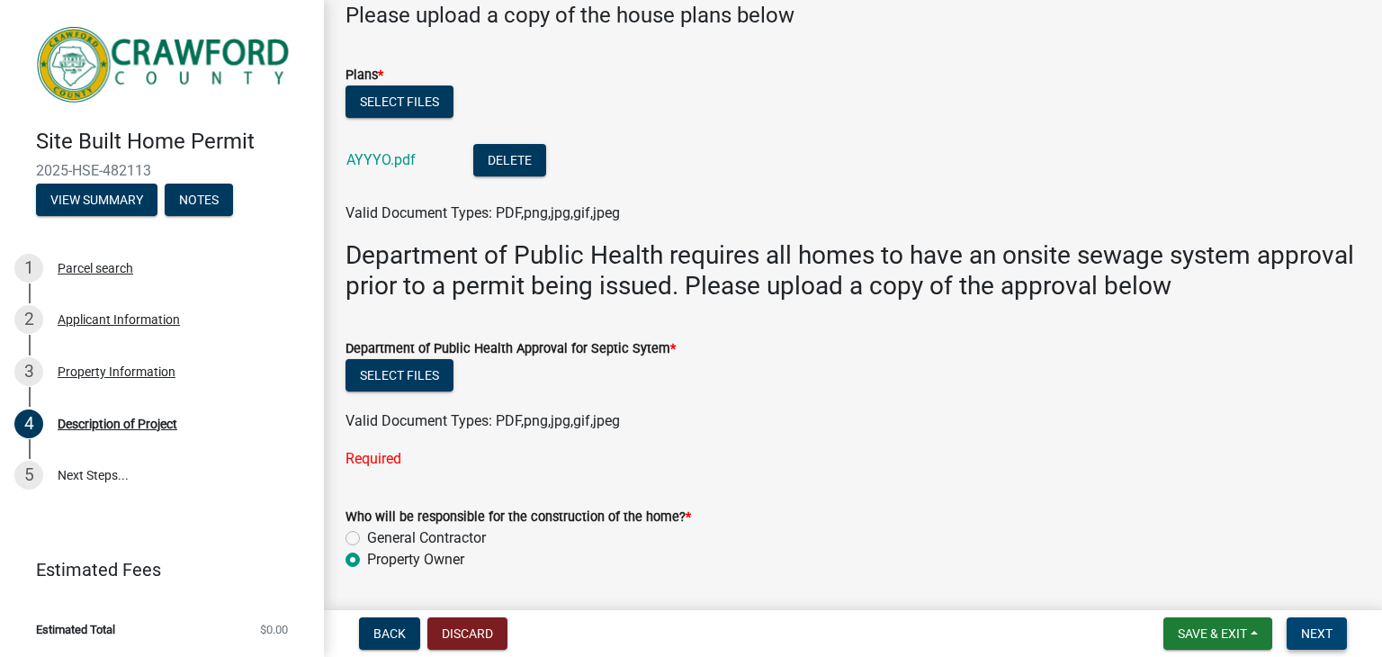
scroll to position [315, 0]
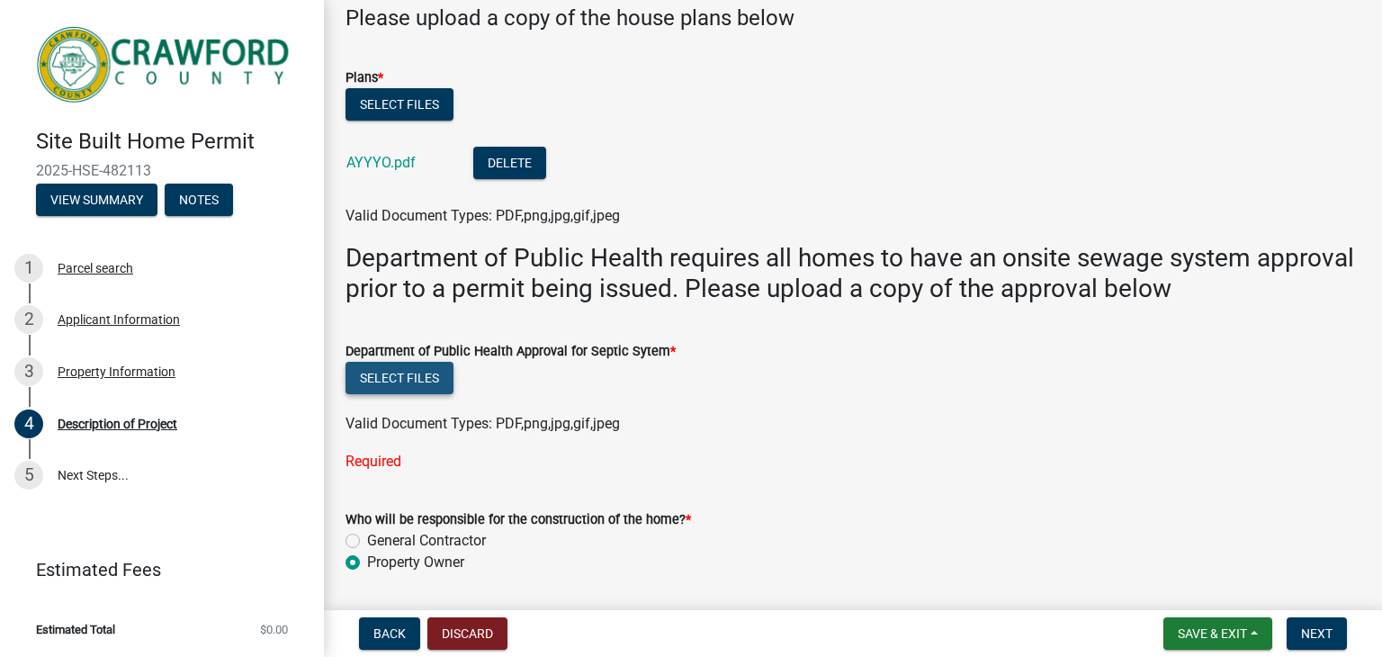
click at [439, 375] on button "Select files" at bounding box center [400, 378] width 108 height 32
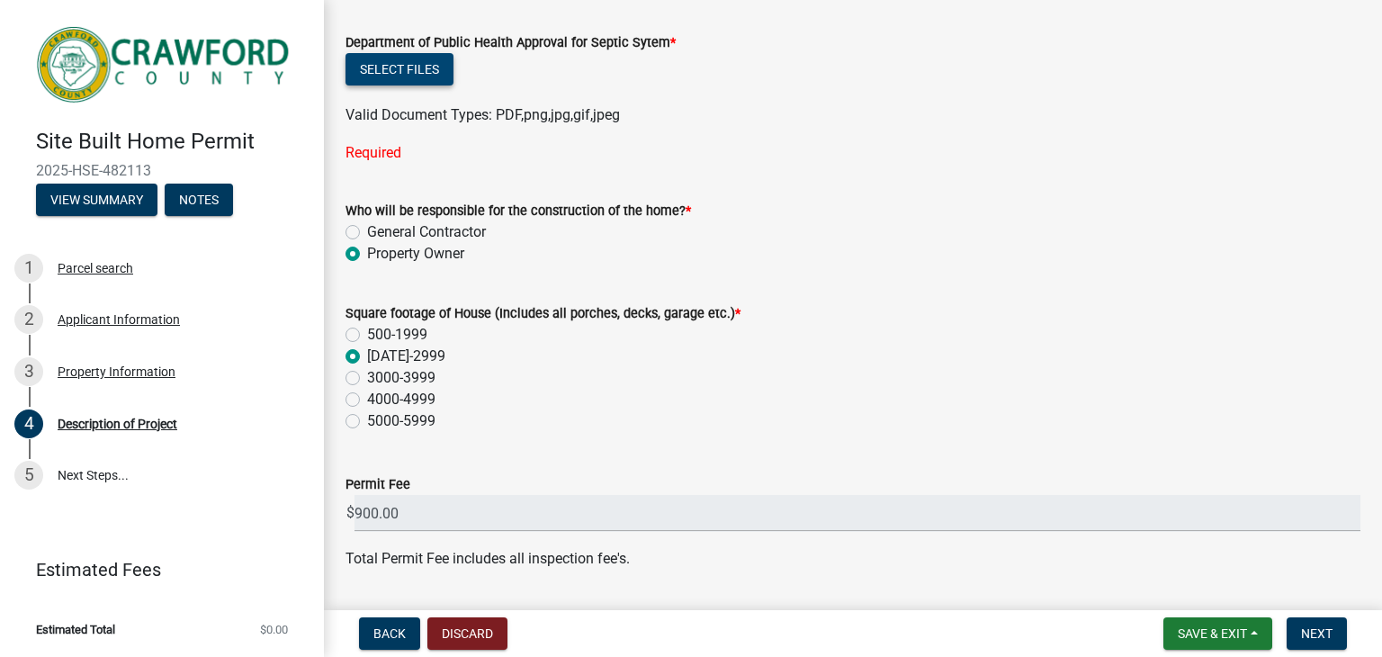
scroll to position [675, 0]
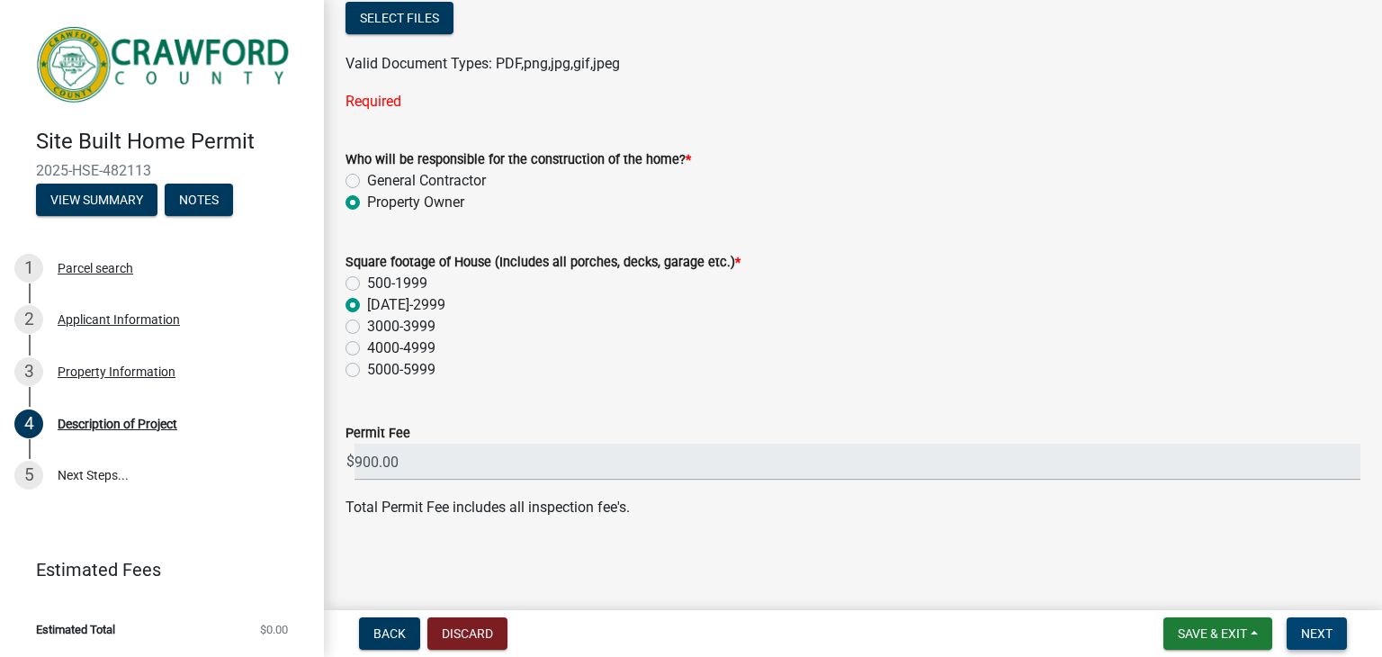
click at [1307, 626] on span "Next" at bounding box center [1316, 633] width 31 height 14
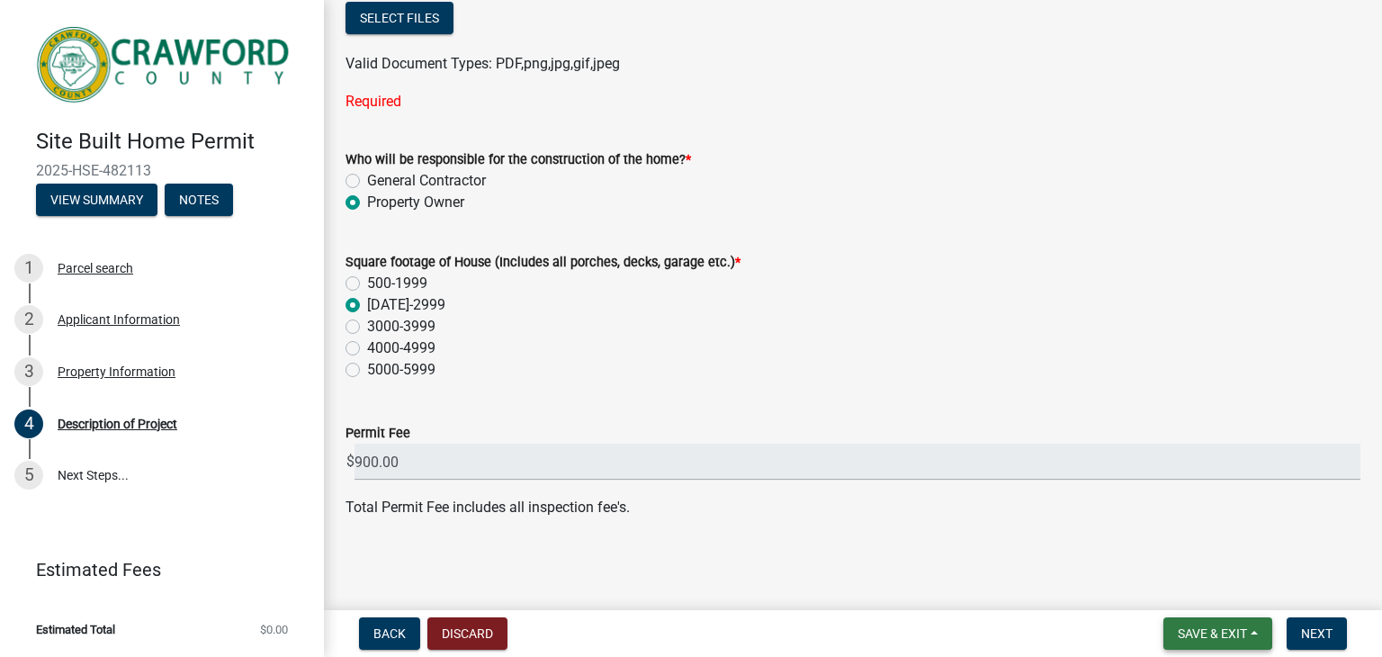
click at [1256, 631] on button "Save & Exit" at bounding box center [1217, 633] width 109 height 32
click at [1184, 588] on button "Save & Exit" at bounding box center [1200, 586] width 144 height 43
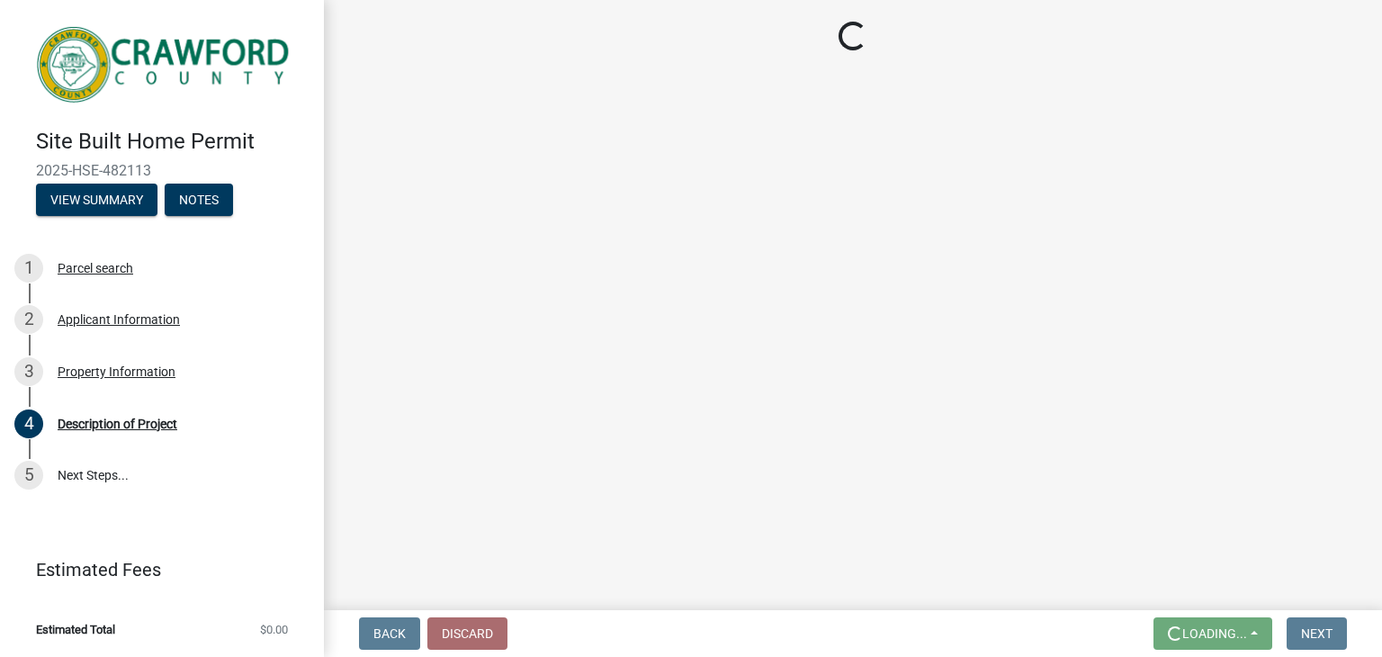
scroll to position [0, 0]
